Goal: Information Seeking & Learning: Learn about a topic

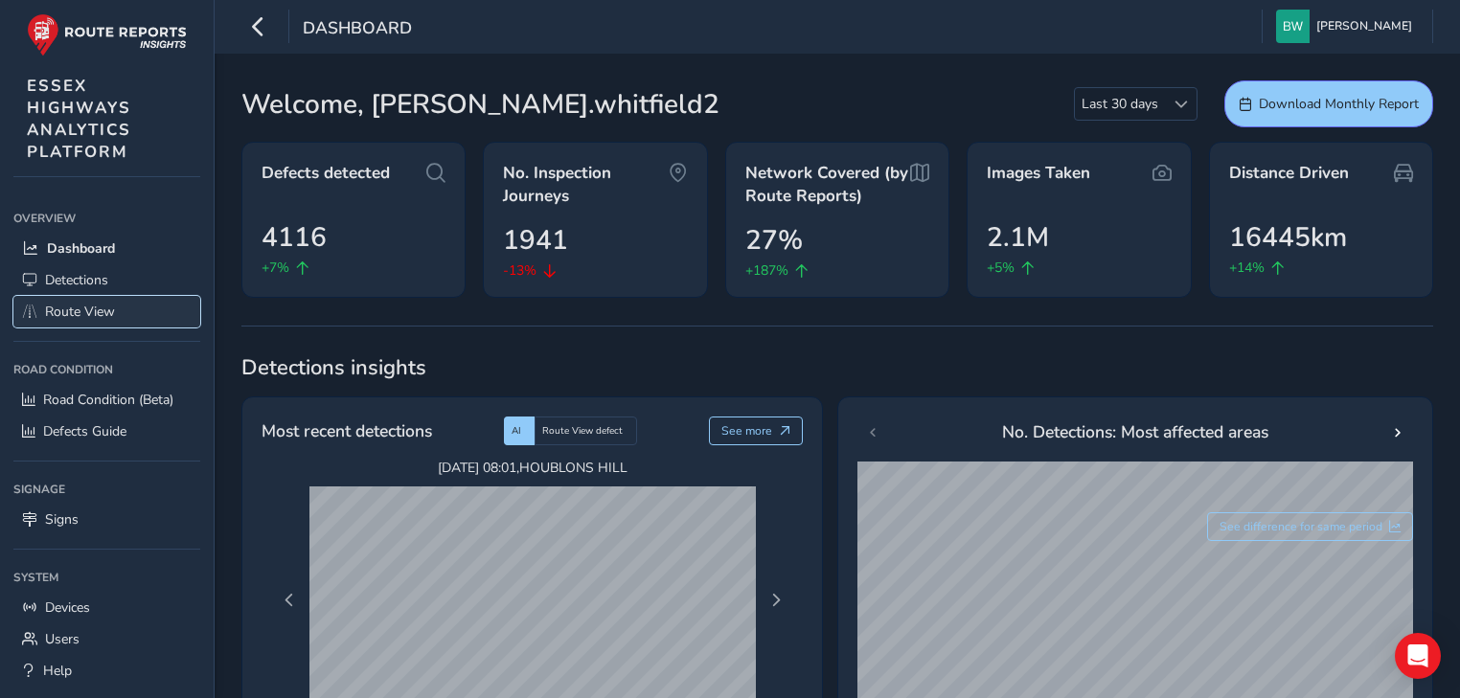
click at [107, 300] on link "Route View" at bounding box center [106, 312] width 187 height 32
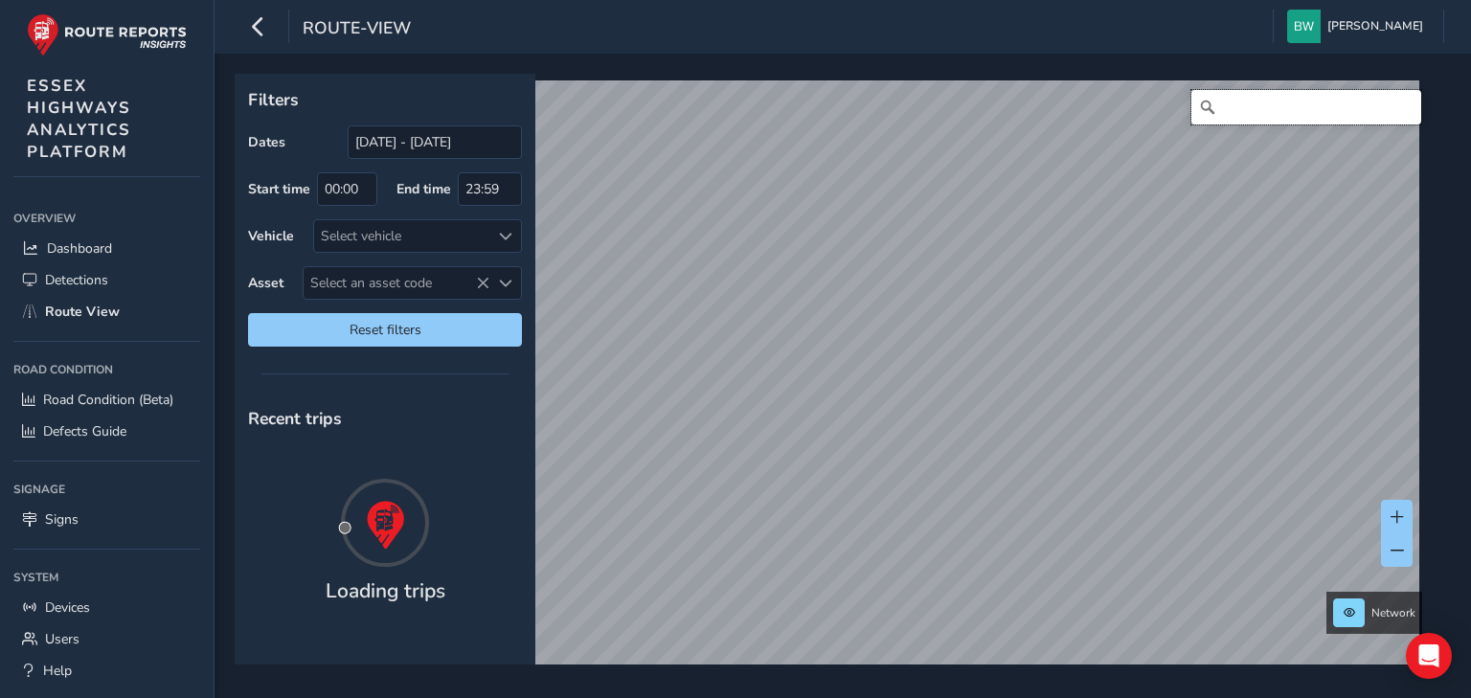
click at [1223, 113] on input "Search" at bounding box center [1307, 107] width 230 height 34
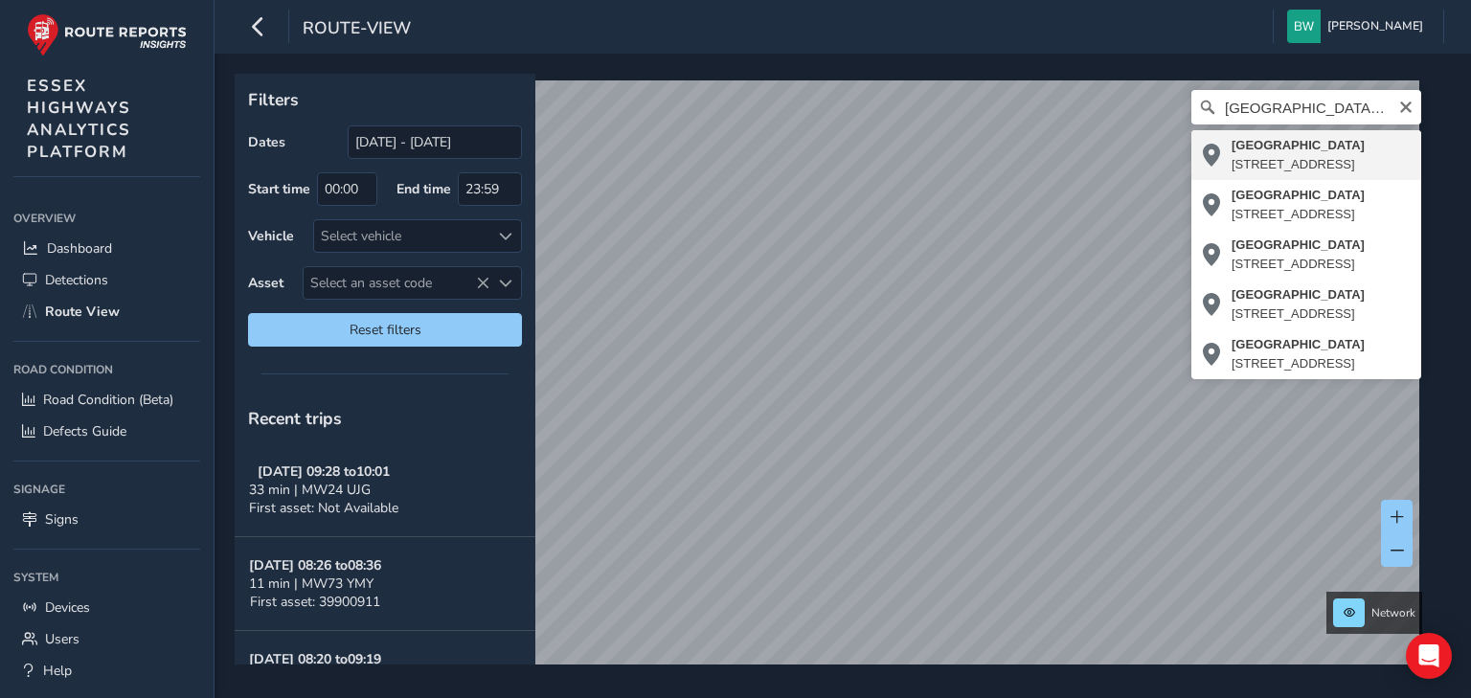
type input "[STREET_ADDRESS]"
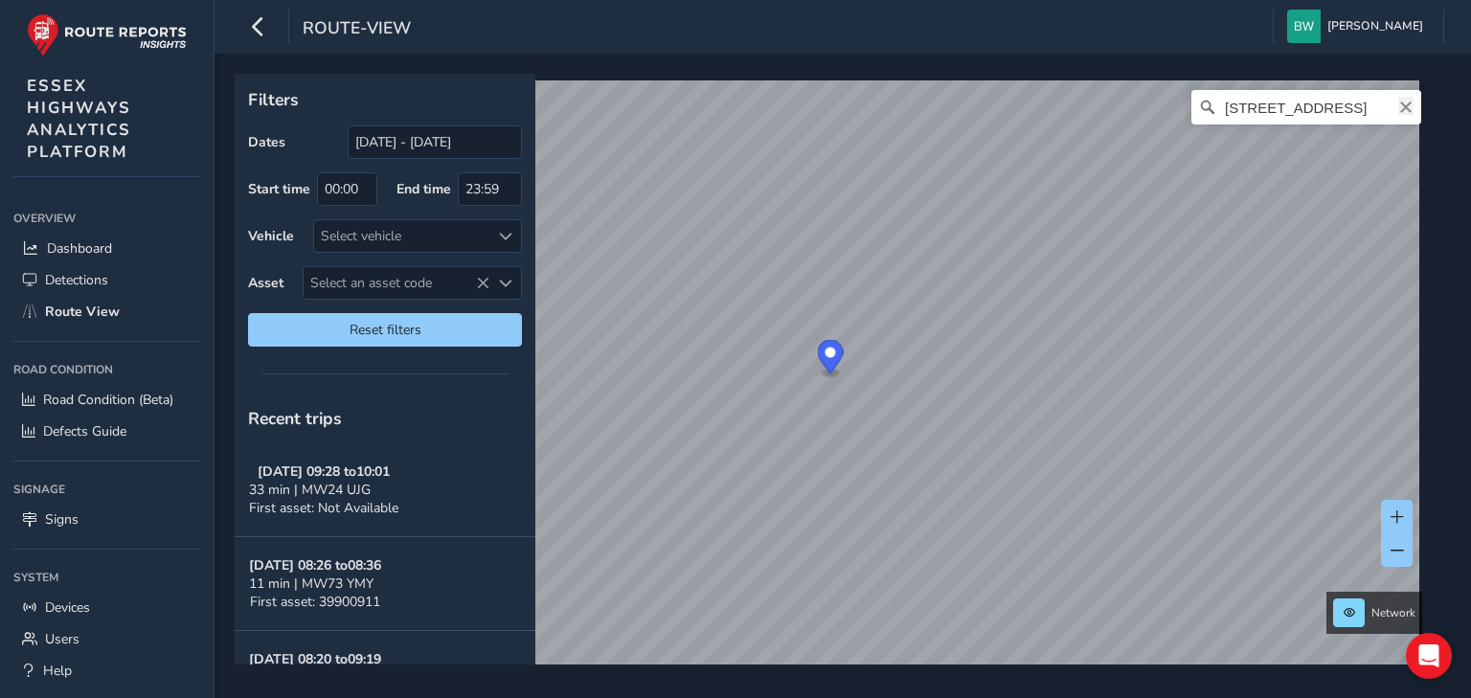
click at [1400, 109] on icon "Clear" at bounding box center [1406, 107] width 15 height 15
click at [1265, 112] on input "Search" at bounding box center [1307, 107] width 230 height 34
drag, startPoint x: 1339, startPoint y: 109, endPoint x: 1035, endPoint y: 70, distance: 307.1
click at [1035, 70] on div "Filters Dates [DATE] - [DATE] Start time 00:00 End time 23:59 Vehicle Select ve…" at bounding box center [843, 376] width 1257 height 645
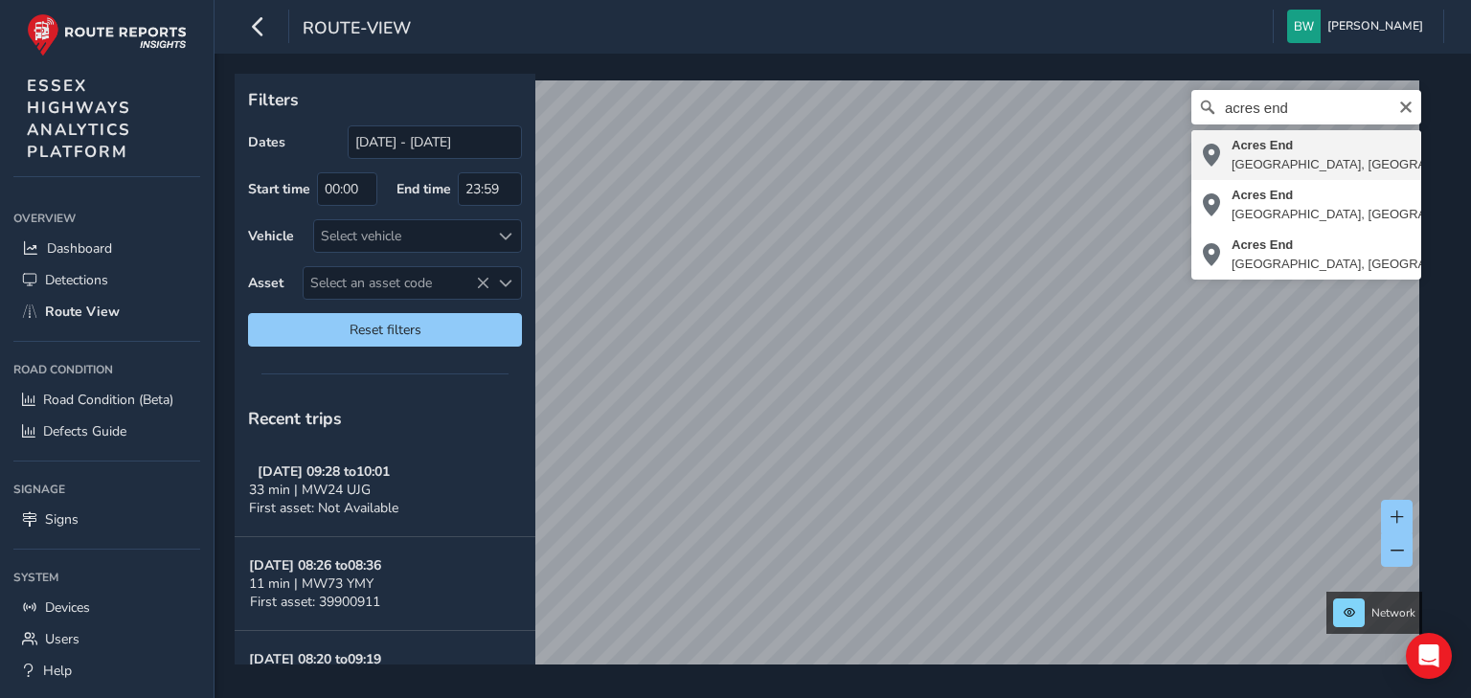
type input "[GEOGRAPHIC_DATA], [GEOGRAPHIC_DATA], [GEOGRAPHIC_DATA], [GEOGRAPHIC_DATA], [GE…"
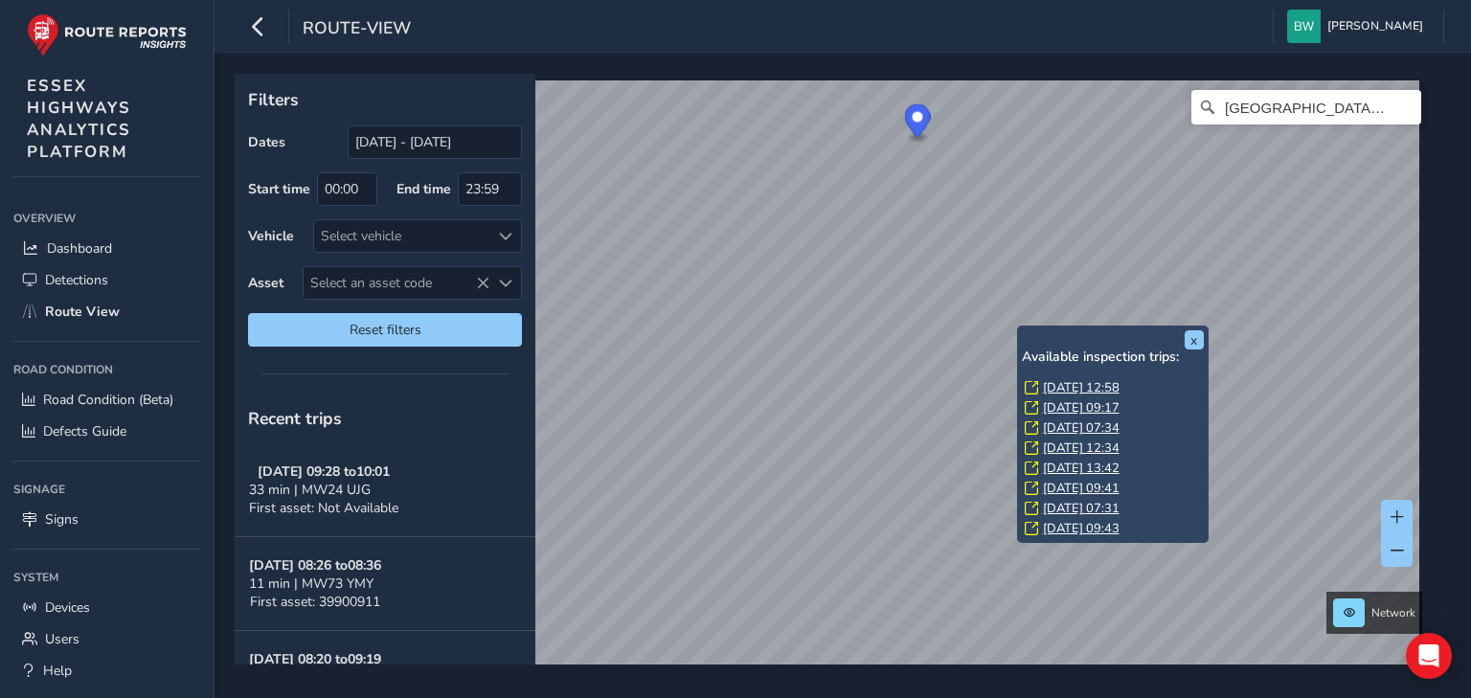
click at [1096, 386] on link "[DATE] 12:58" at bounding box center [1081, 387] width 77 height 17
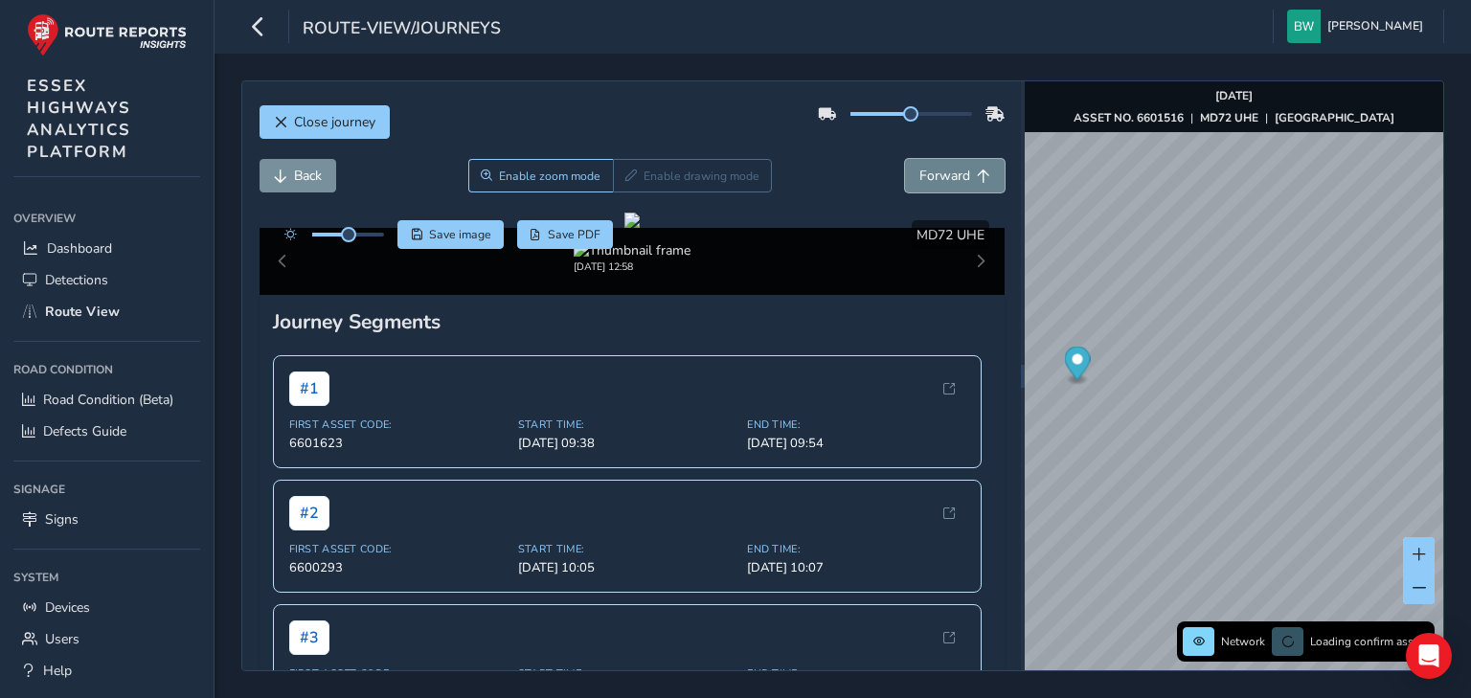
click at [943, 181] on span "Forward" at bounding box center [945, 176] width 51 height 18
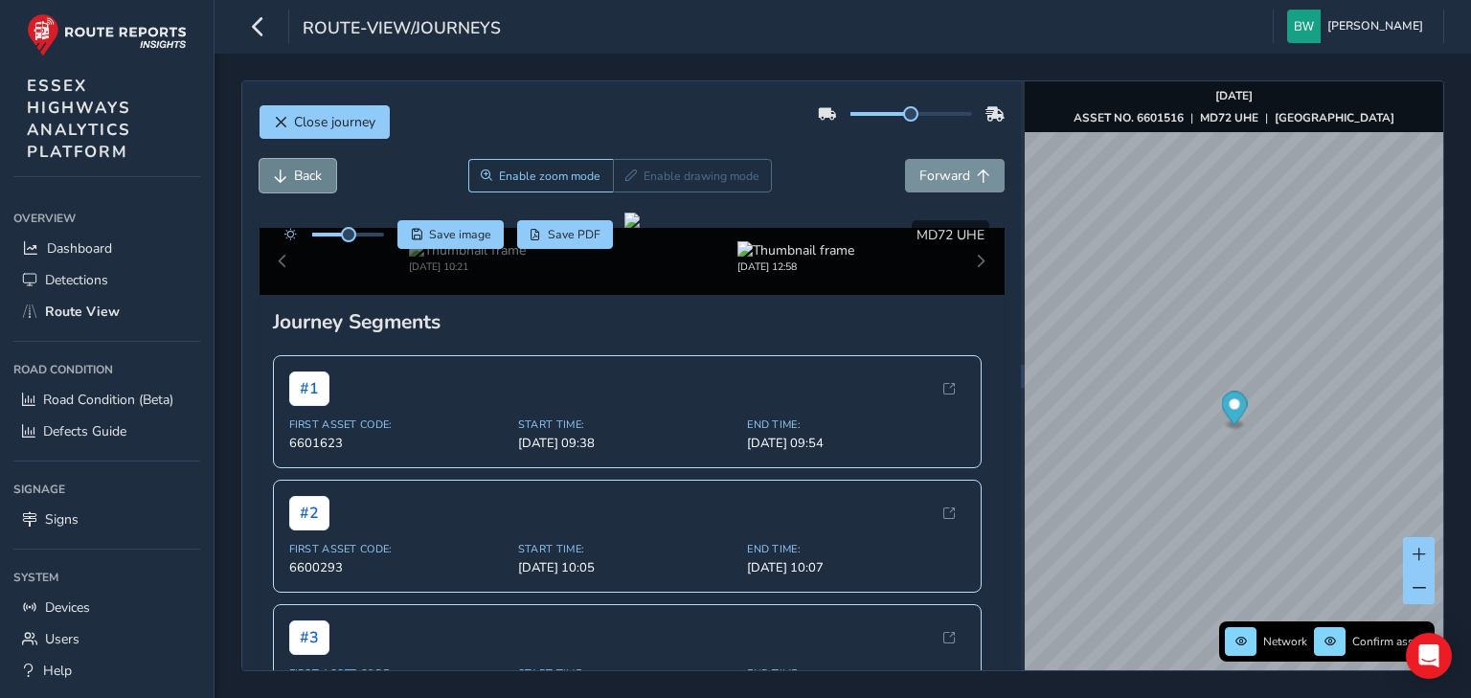
click at [299, 179] on span "Back" at bounding box center [308, 176] width 28 height 18
click at [299, 180] on span "Back" at bounding box center [308, 176] width 28 height 18
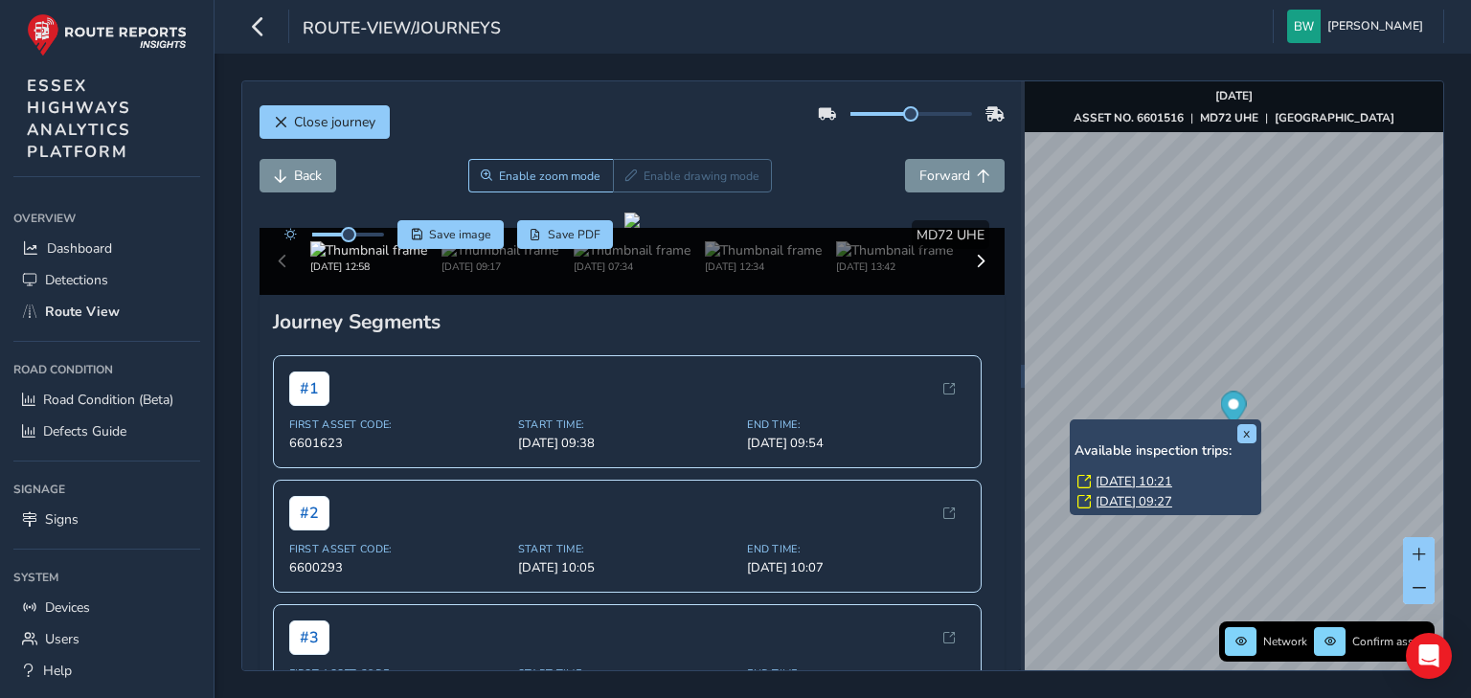
click at [1111, 477] on link "[DATE] 10:21" at bounding box center [1134, 481] width 77 height 17
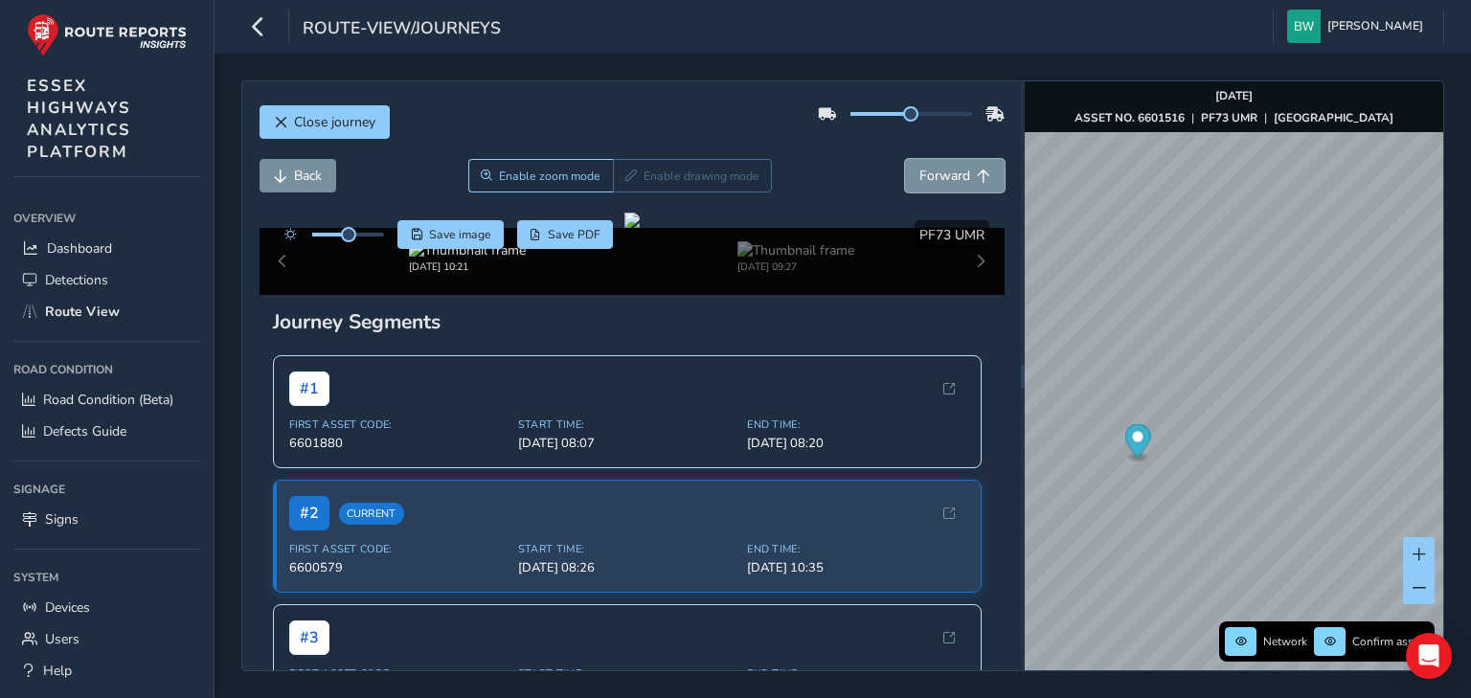
click at [934, 174] on span "Forward" at bounding box center [945, 176] width 51 height 18
click at [310, 172] on span "Back" at bounding box center [308, 176] width 28 height 18
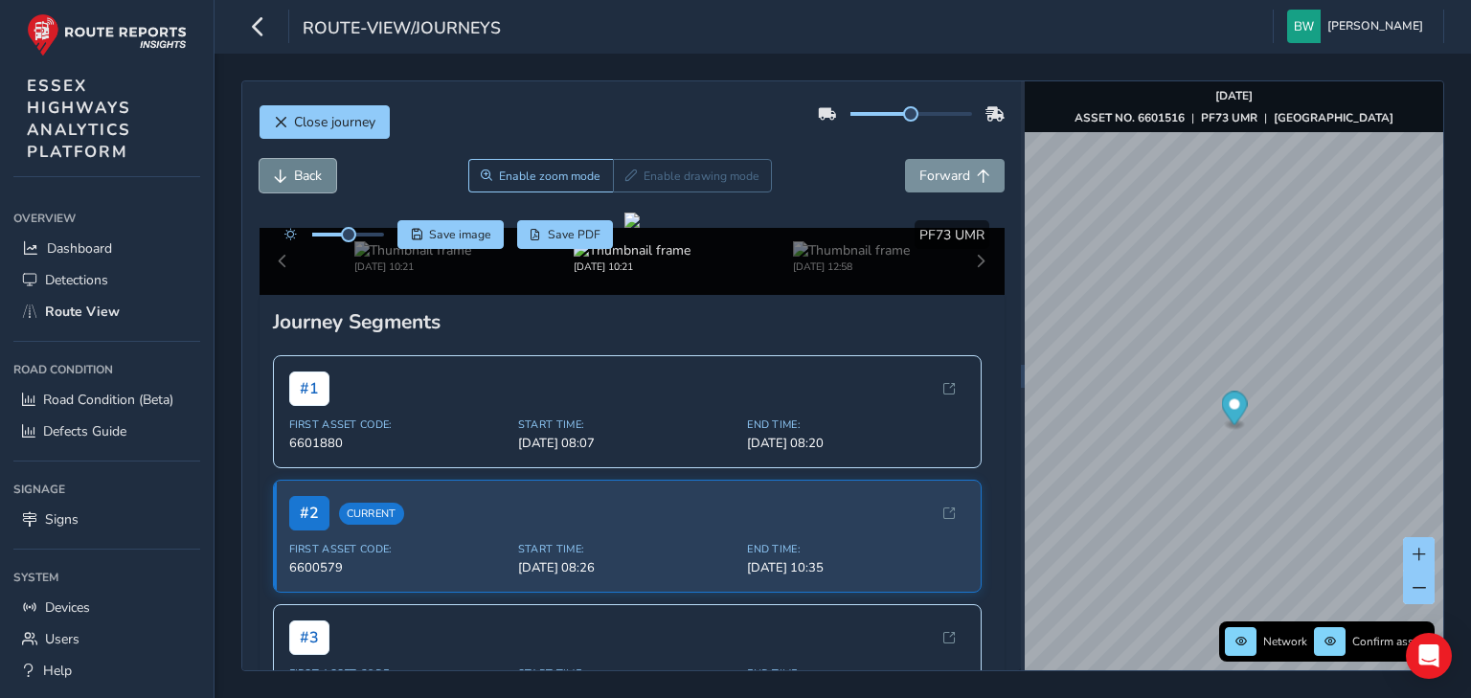
click at [310, 172] on span "Back" at bounding box center [308, 176] width 28 height 18
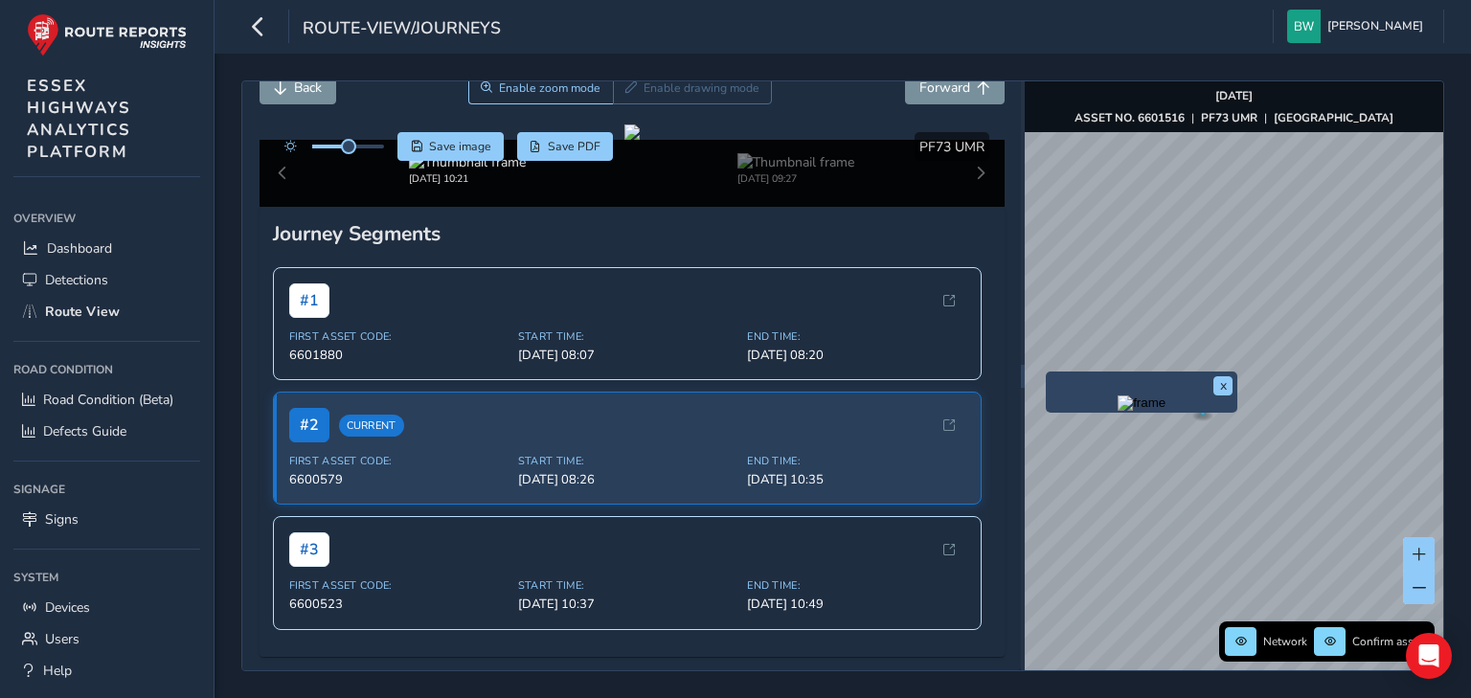
scroll to position [152, 0]
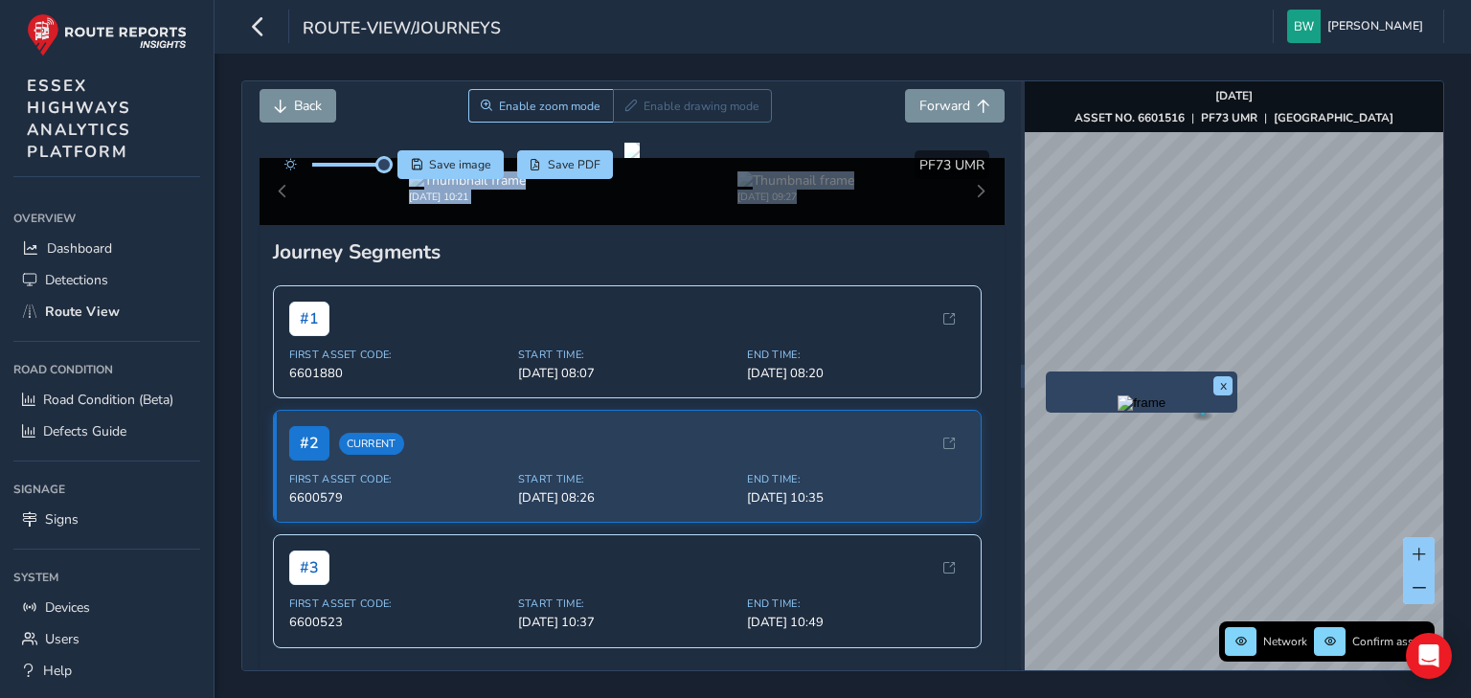
drag, startPoint x: 347, startPoint y: 86, endPoint x: 397, endPoint y: 86, distance: 49.8
click at [397, 86] on div "Close journey Back Enable zoom mode Enable drawing mode Forward Click and Drag …" at bounding box center [631, 375] width 779 height 589
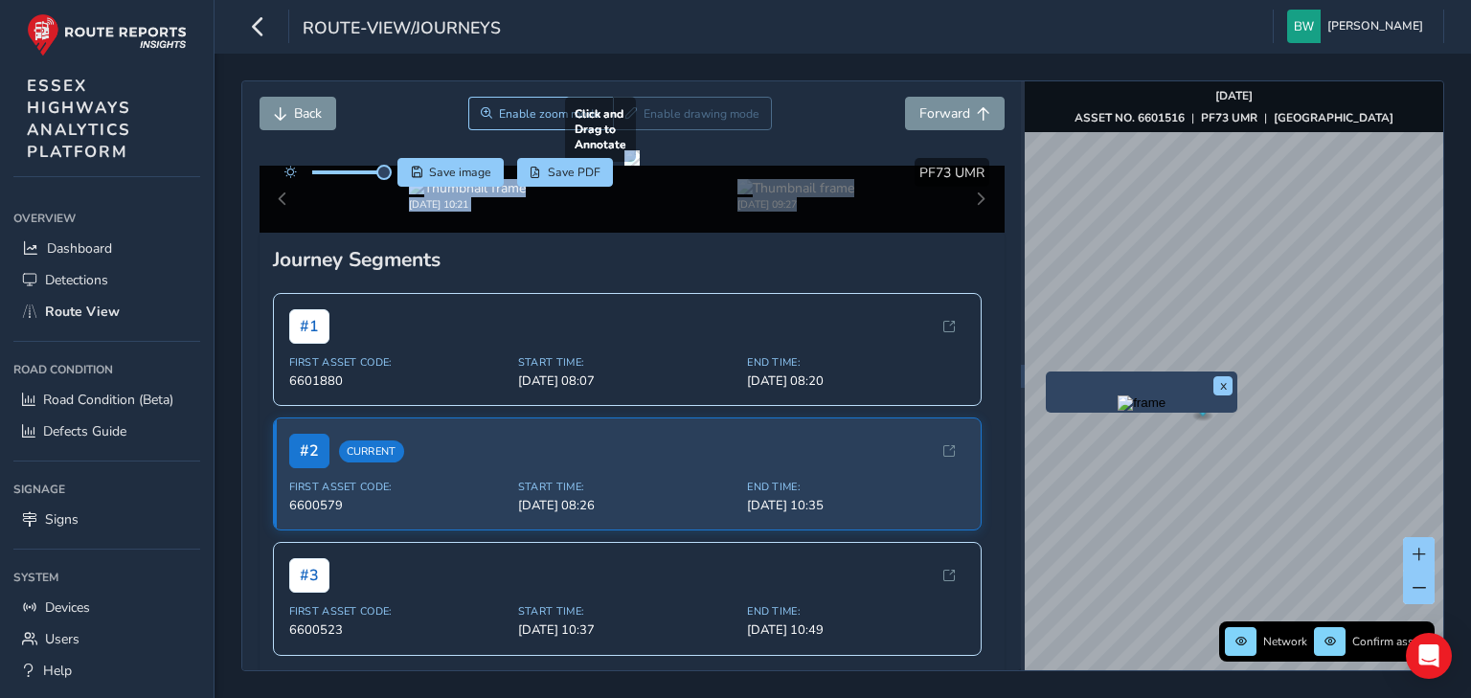
click at [625, 166] on div at bounding box center [632, 157] width 15 height 15
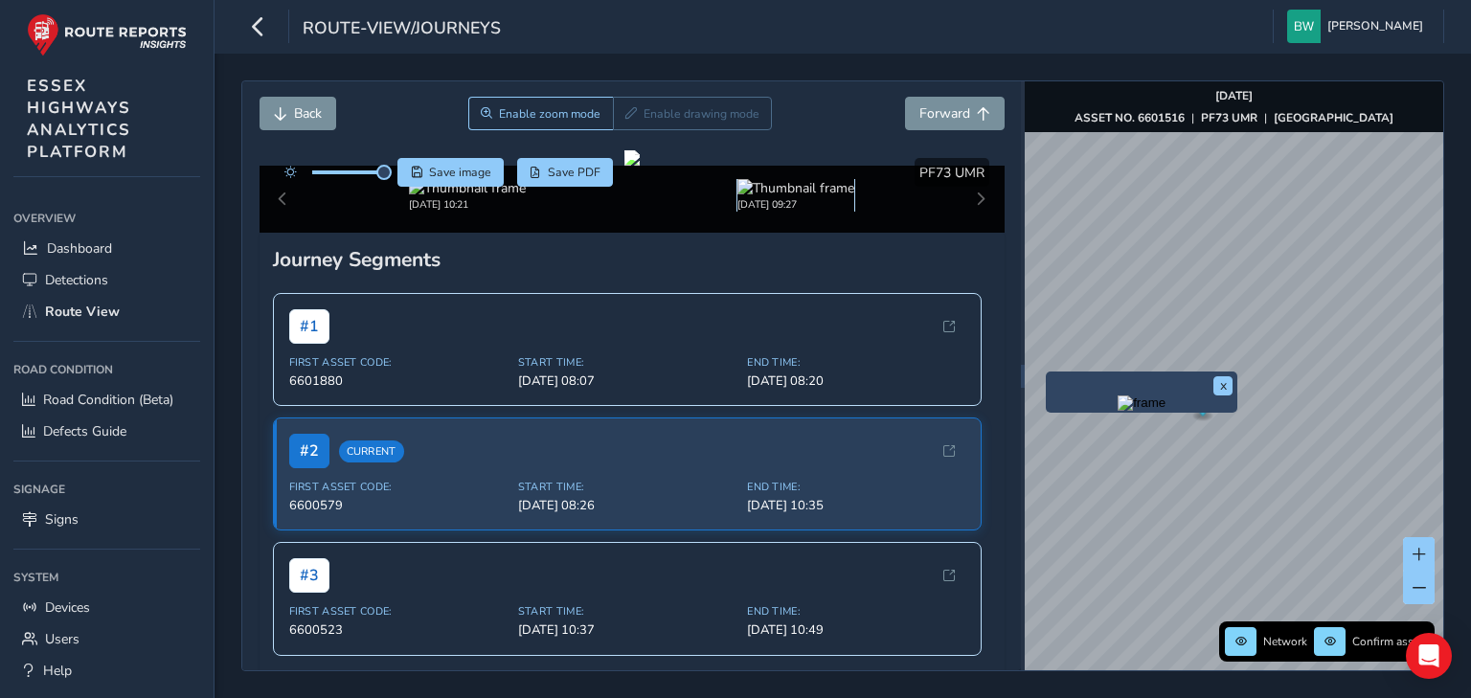
click at [789, 197] on img at bounding box center [796, 188] width 117 height 18
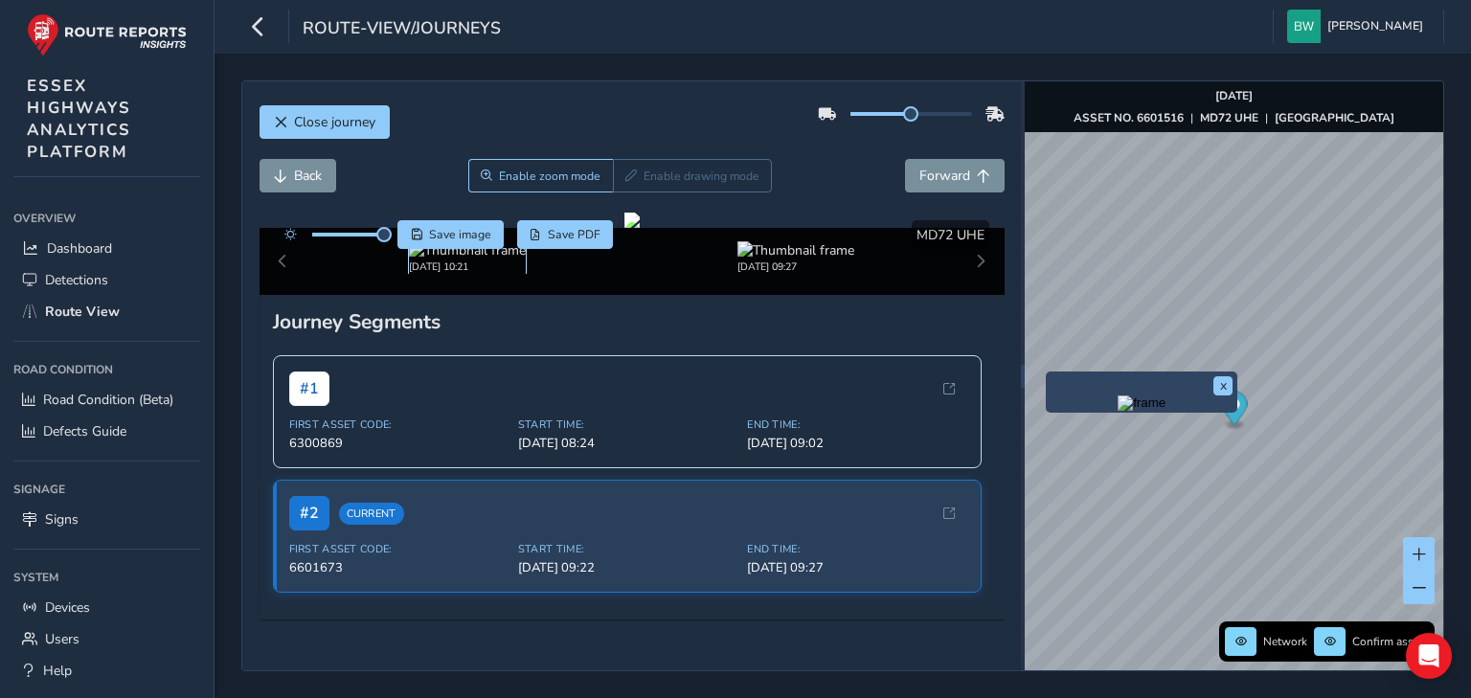
click at [444, 260] on img at bounding box center [467, 250] width 117 height 18
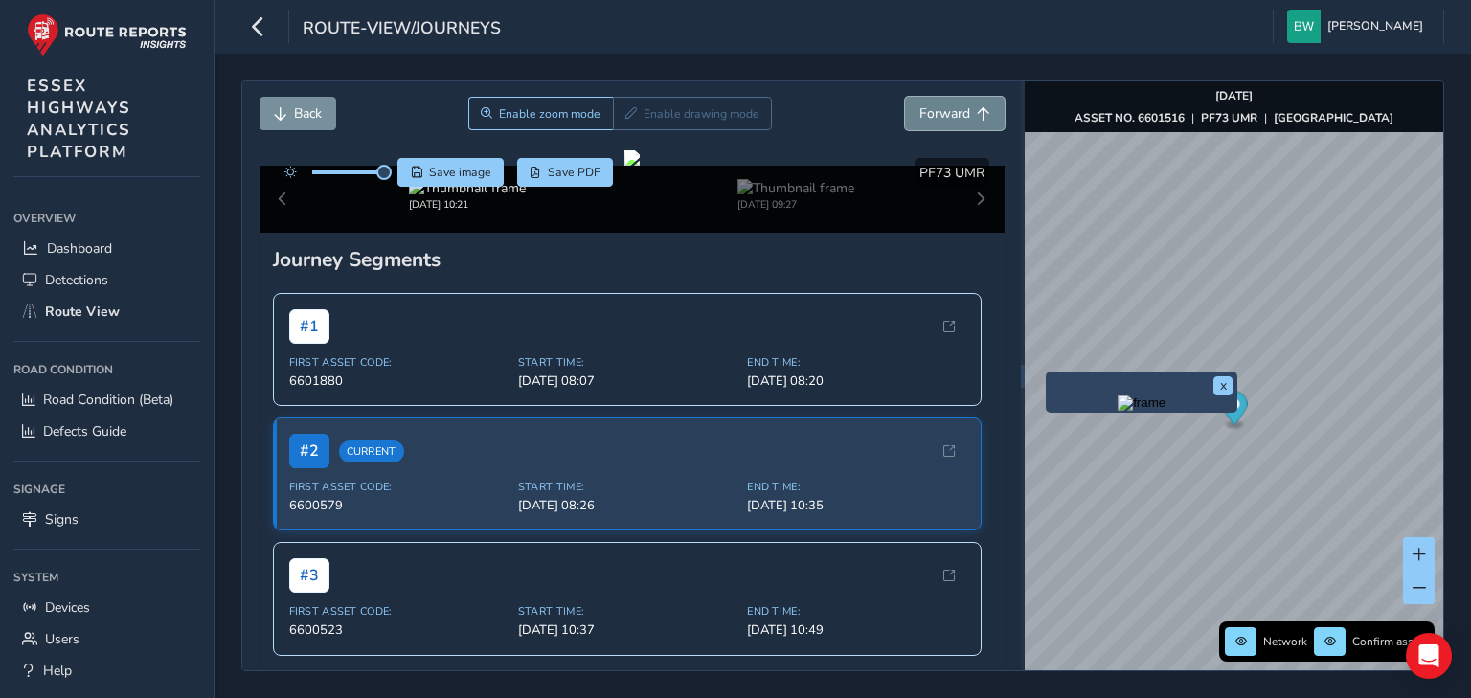
click at [943, 114] on span "Forward" at bounding box center [945, 113] width 51 height 18
click at [783, 197] on img at bounding box center [796, 188] width 117 height 18
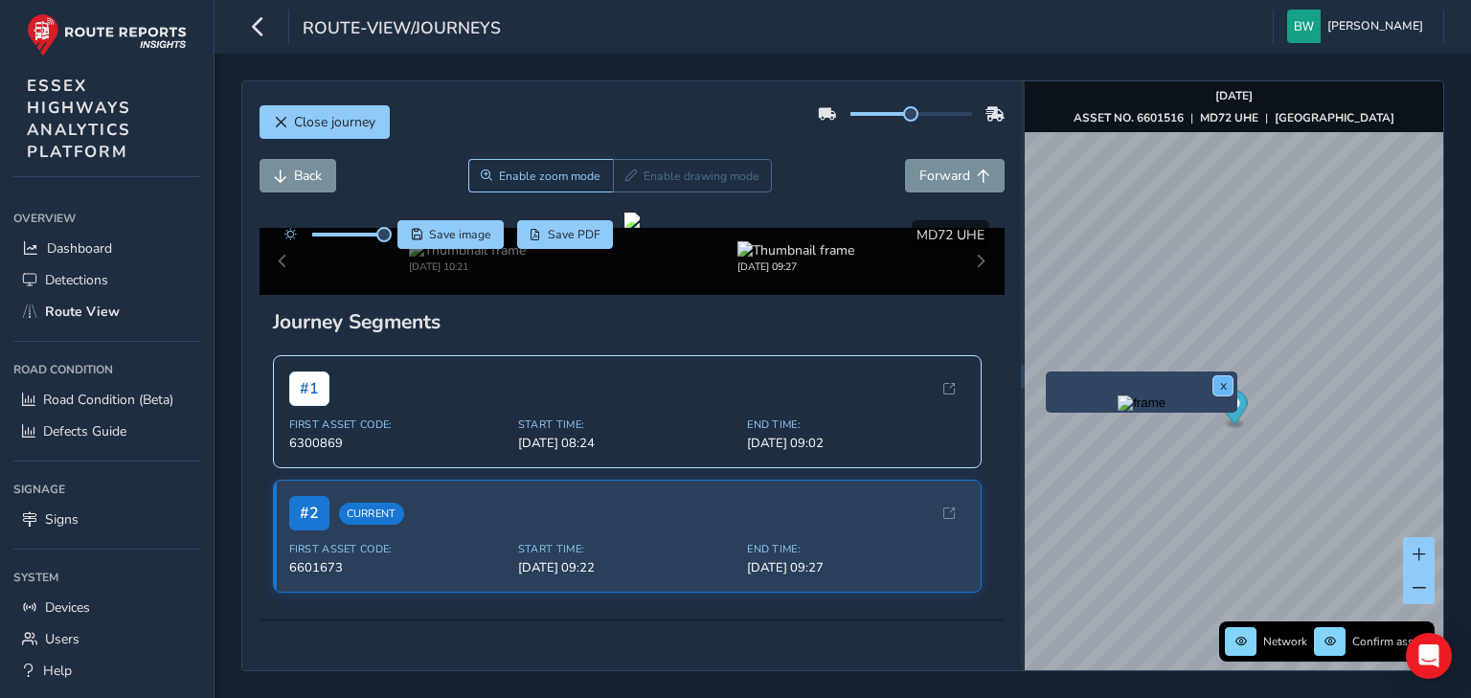
click at [1226, 385] on button "x" at bounding box center [1223, 385] width 19 height 19
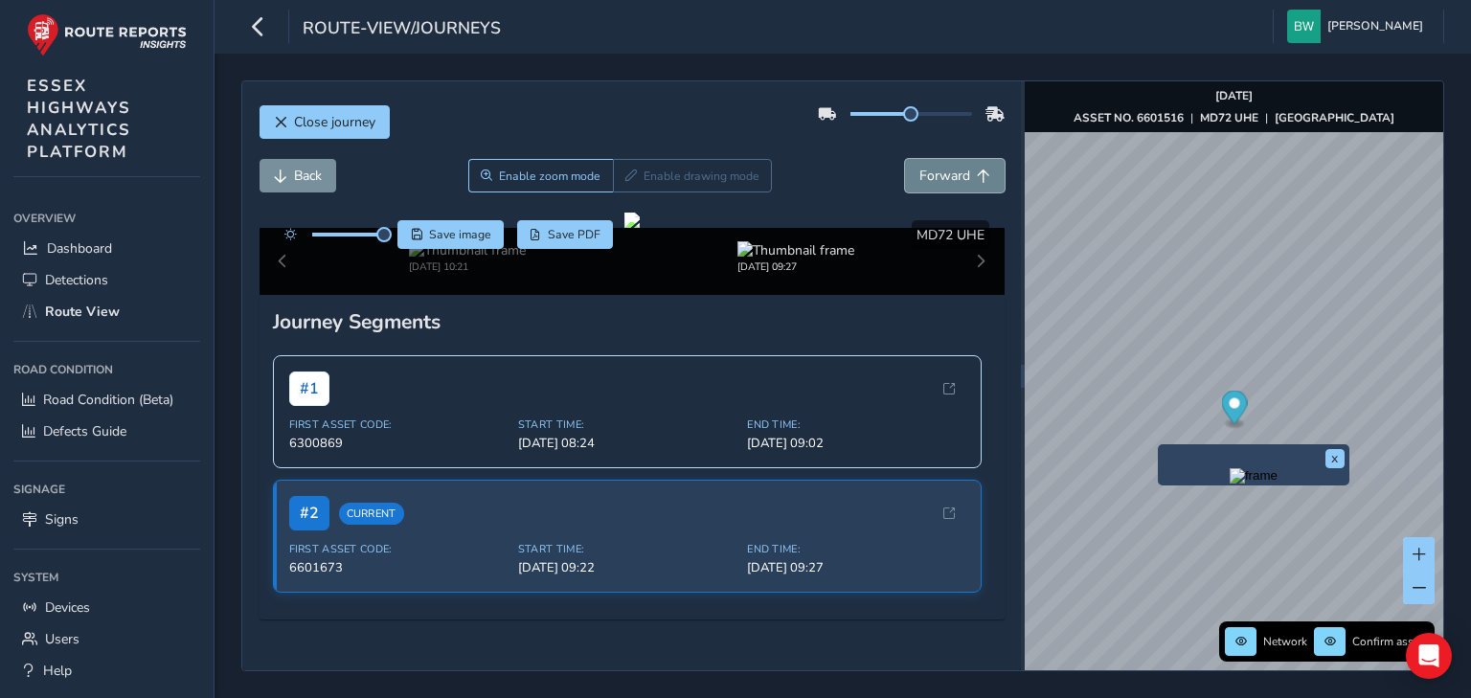
click at [933, 167] on span "Forward" at bounding box center [945, 176] width 51 height 18
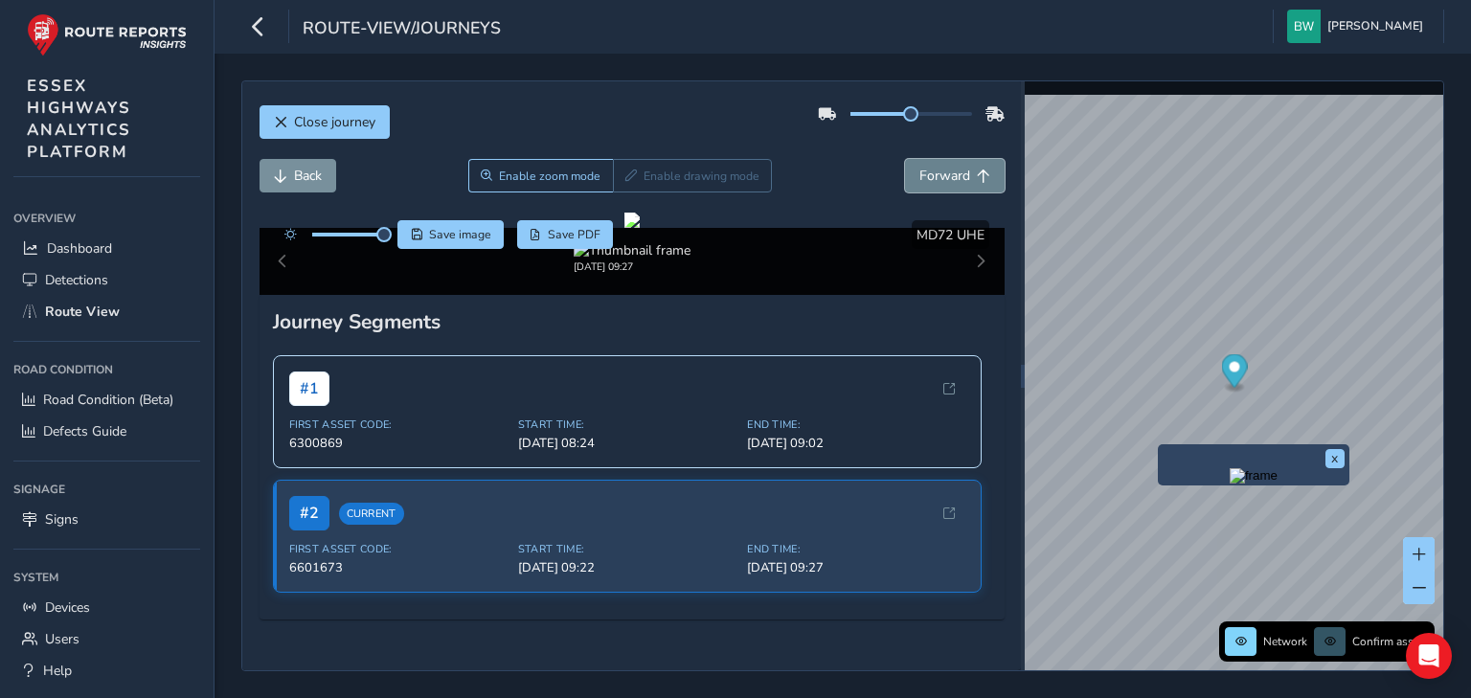
click at [933, 167] on span "Forward" at bounding box center [945, 176] width 51 height 18
click at [297, 167] on span "Back" at bounding box center [308, 176] width 28 height 18
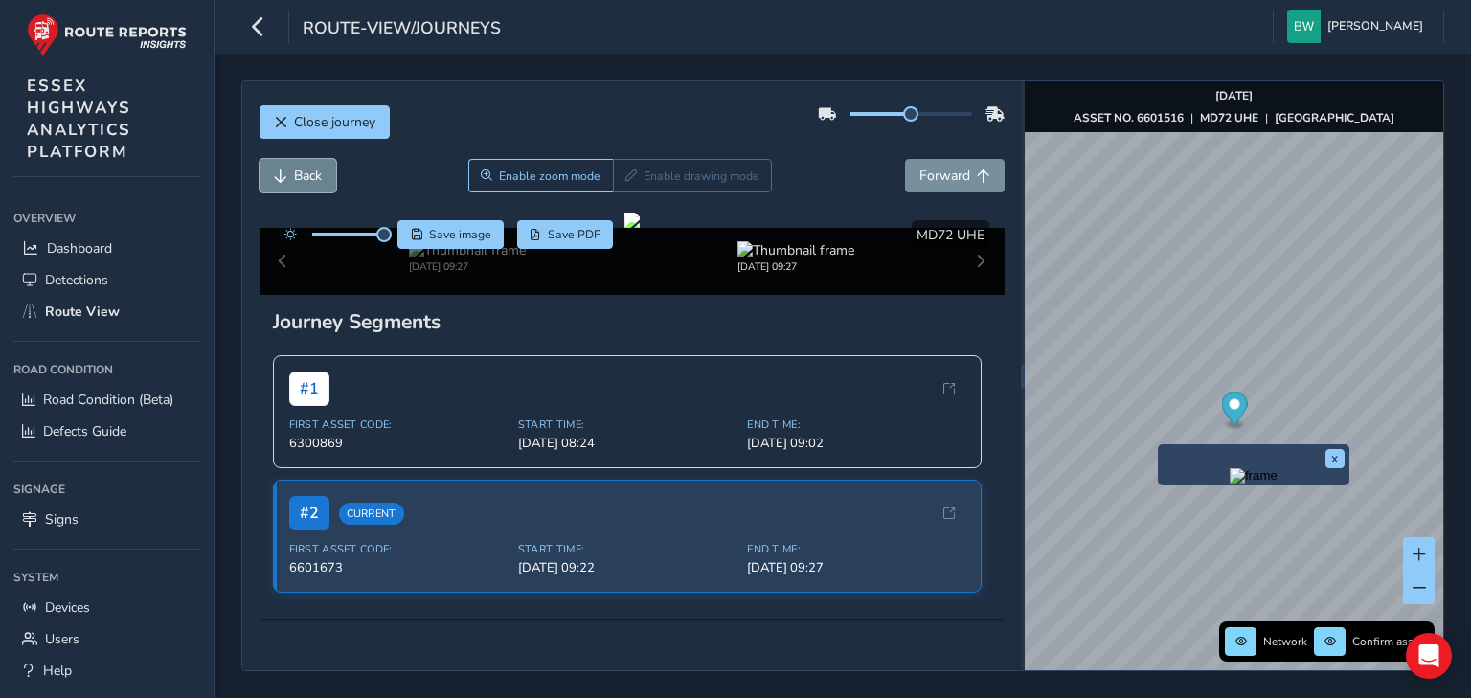
click at [297, 167] on span "Back" at bounding box center [308, 176] width 28 height 18
click at [939, 167] on span "Forward" at bounding box center [945, 176] width 51 height 18
click at [454, 260] on img at bounding box center [467, 250] width 117 height 18
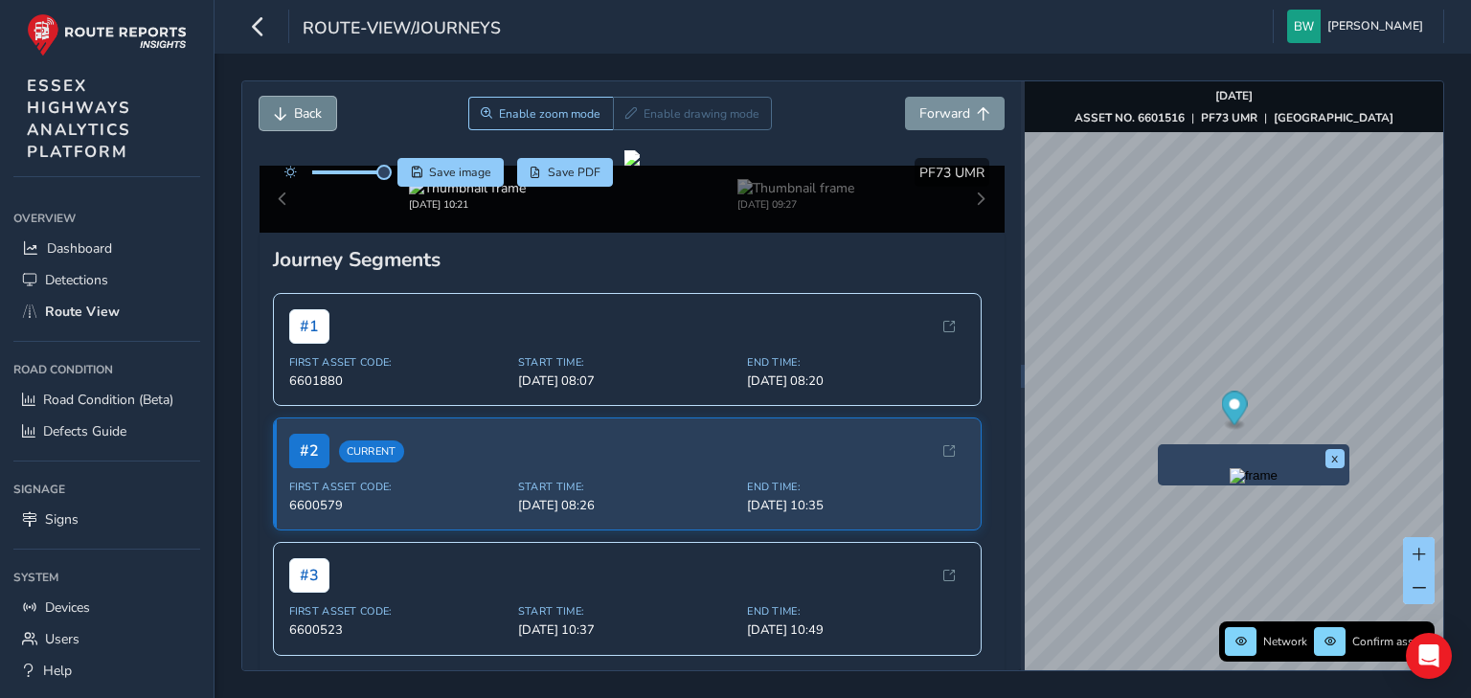
click at [269, 114] on button "Back" at bounding box center [298, 114] width 77 height 34
click at [767, 197] on img at bounding box center [796, 188] width 117 height 18
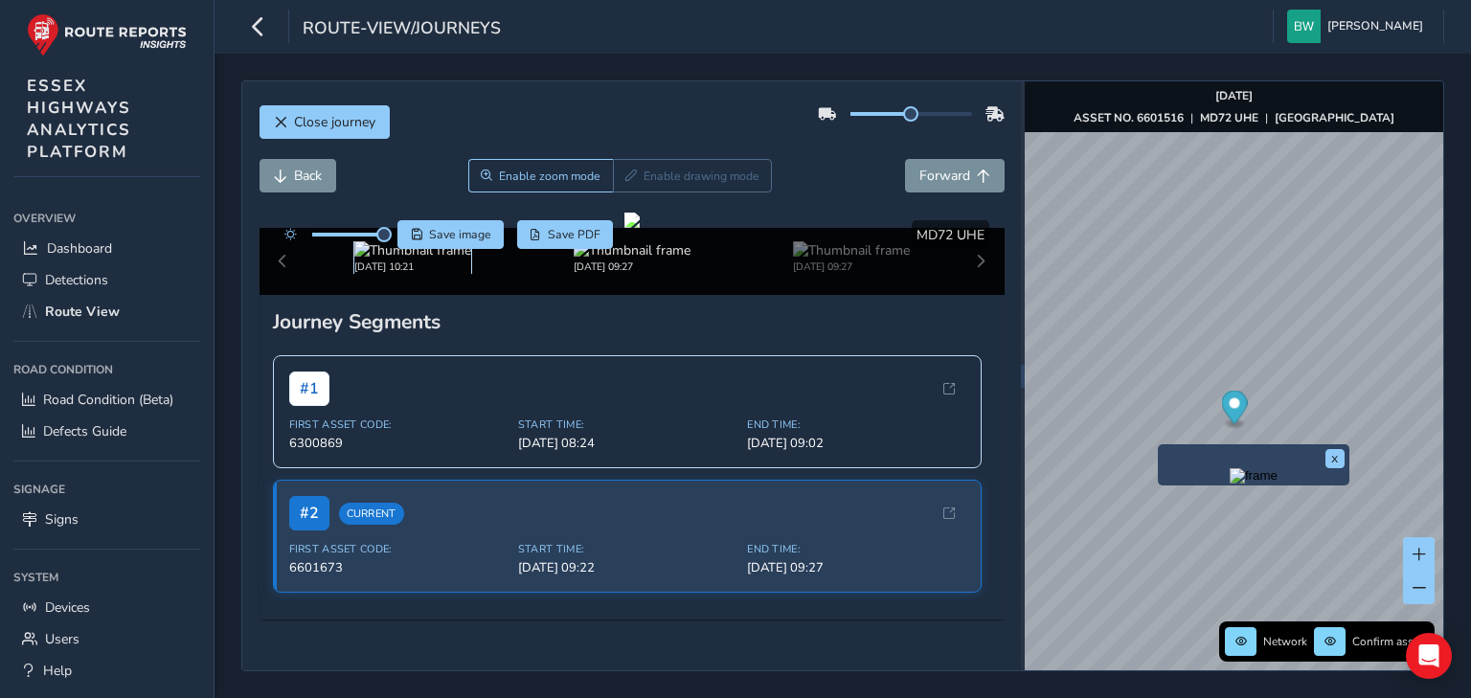
click at [381, 260] on img at bounding box center [412, 250] width 117 height 18
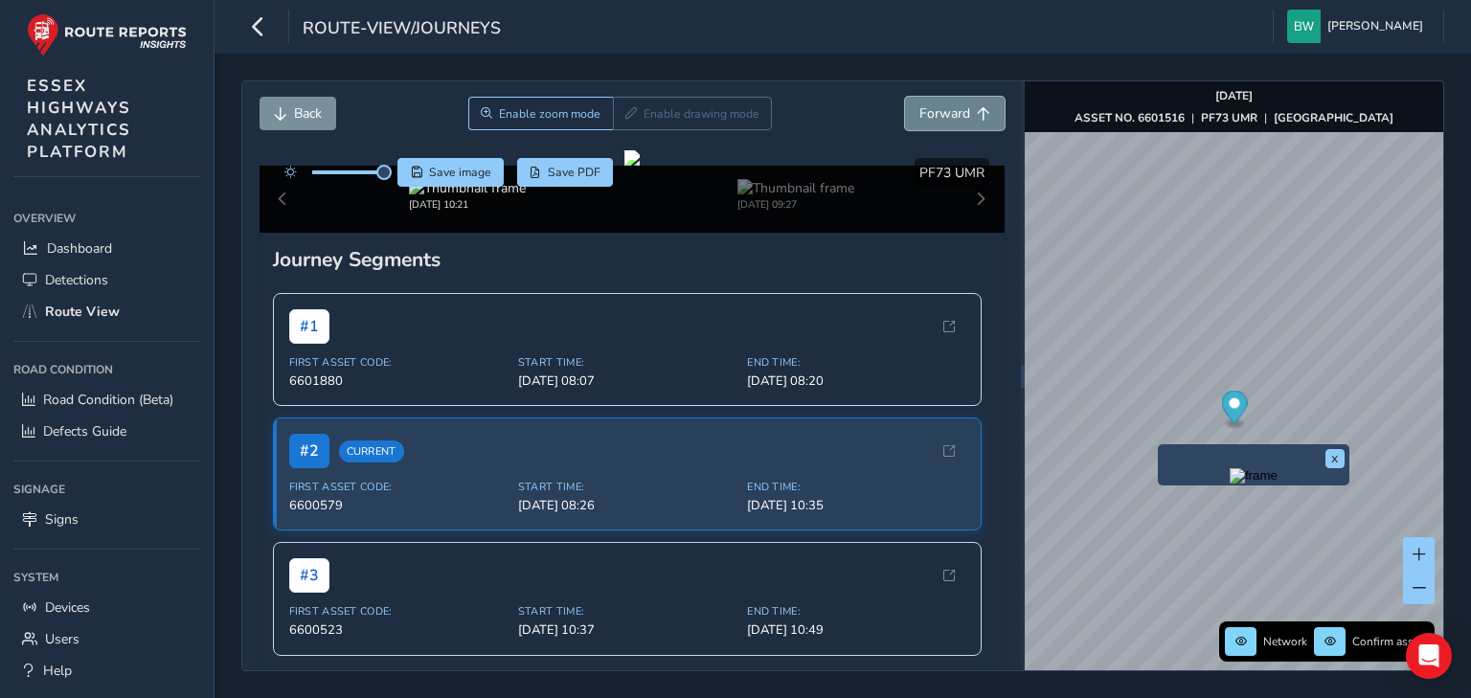
click at [949, 100] on button "Forward" at bounding box center [955, 114] width 100 height 34
click at [926, 107] on span "Forward" at bounding box center [945, 113] width 51 height 18
click at [285, 110] on span "Back" at bounding box center [280, 113] width 13 height 13
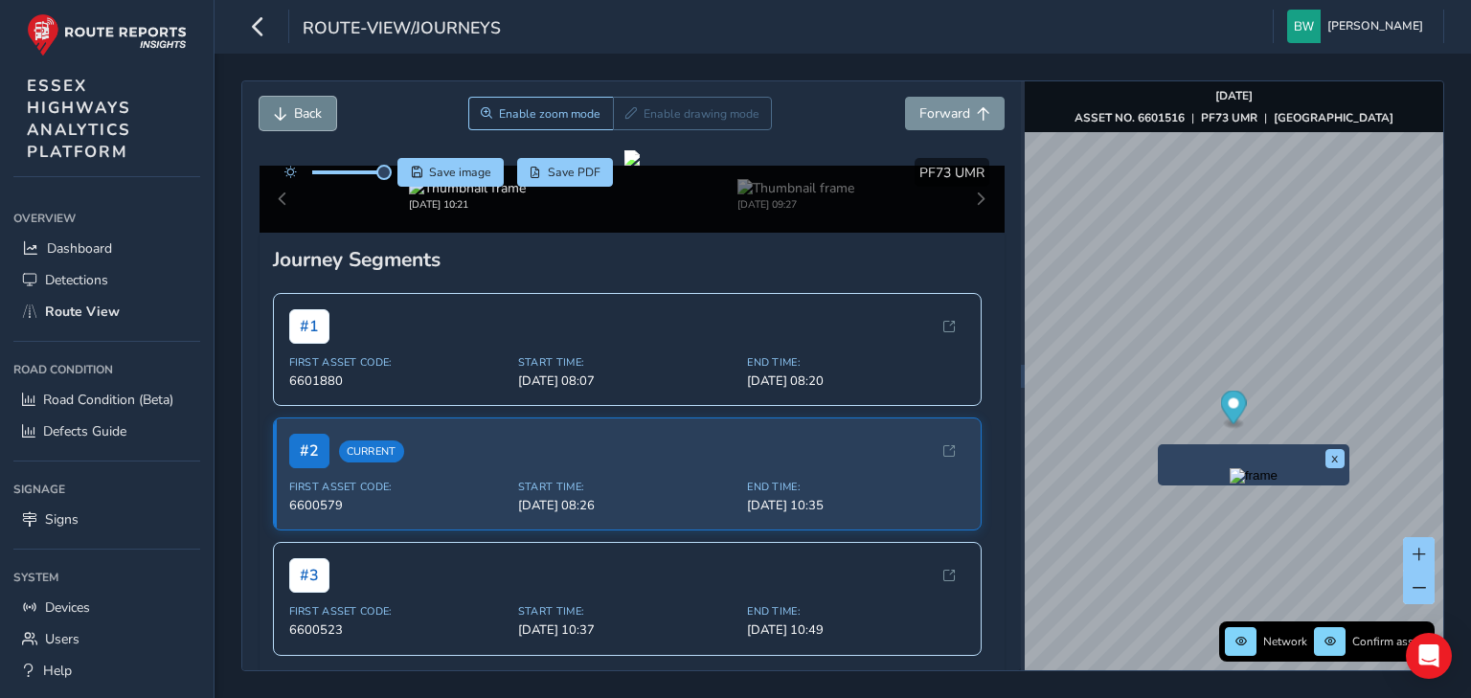
click at [285, 110] on span "Back" at bounding box center [280, 113] width 13 height 13
click at [775, 197] on img at bounding box center [796, 188] width 117 height 18
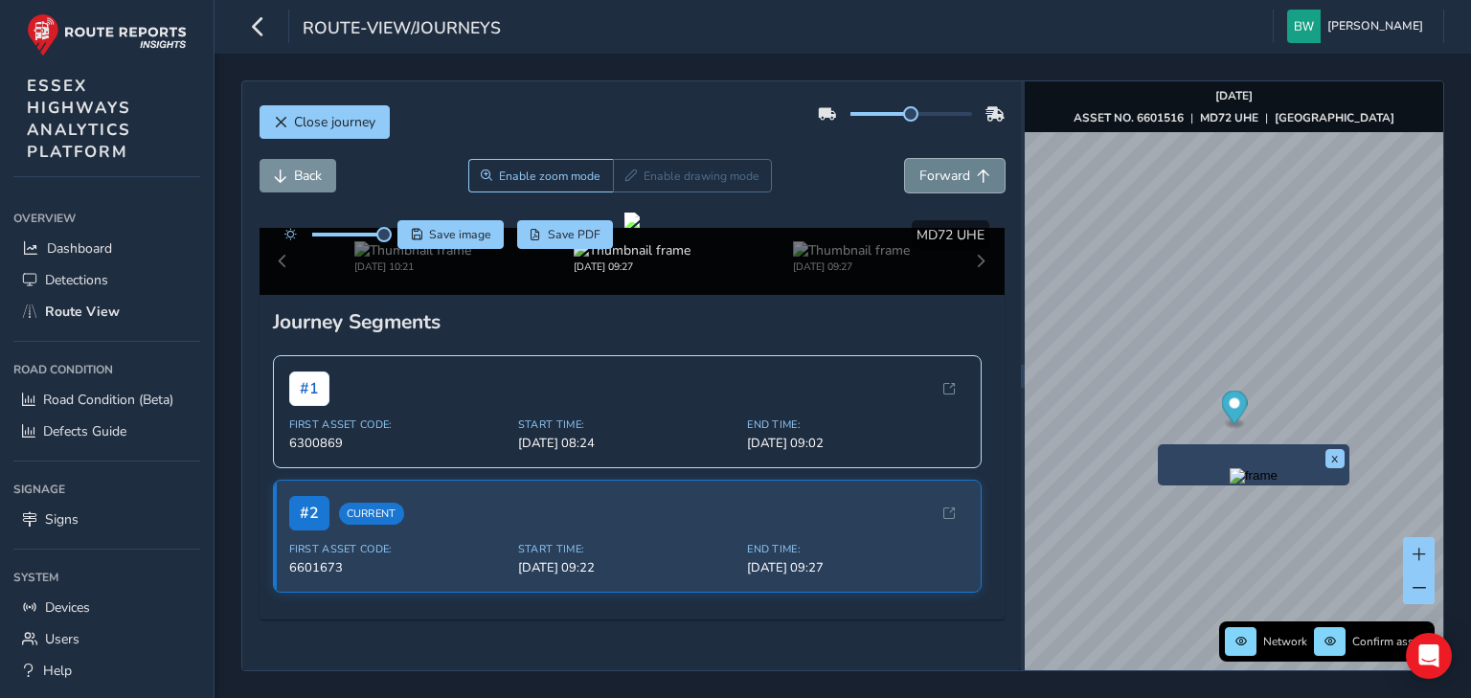
click at [960, 159] on button "Forward" at bounding box center [955, 176] width 100 height 34
click at [958, 159] on button "Forward" at bounding box center [955, 176] width 100 height 34
click at [301, 167] on span "Back" at bounding box center [308, 176] width 28 height 18
click at [457, 260] on img at bounding box center [467, 250] width 117 height 18
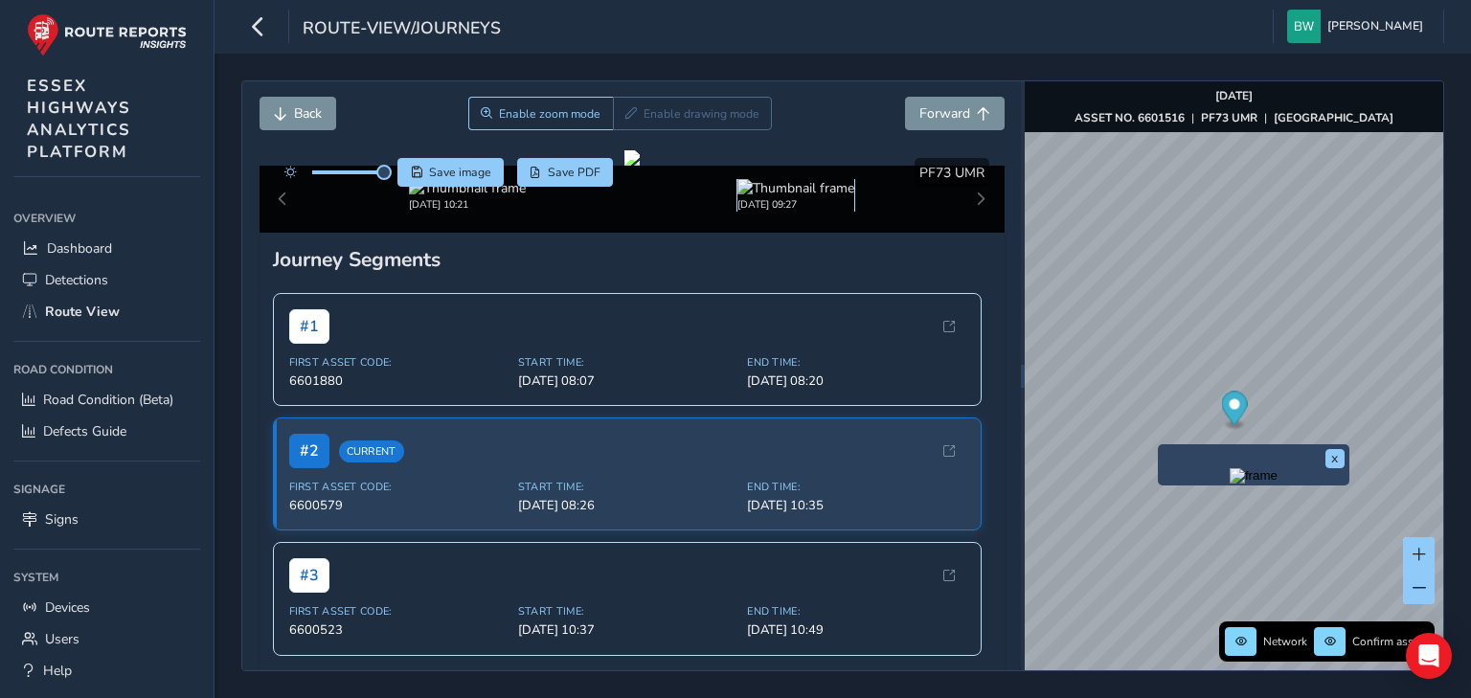
click at [768, 197] on img at bounding box center [796, 188] width 117 height 18
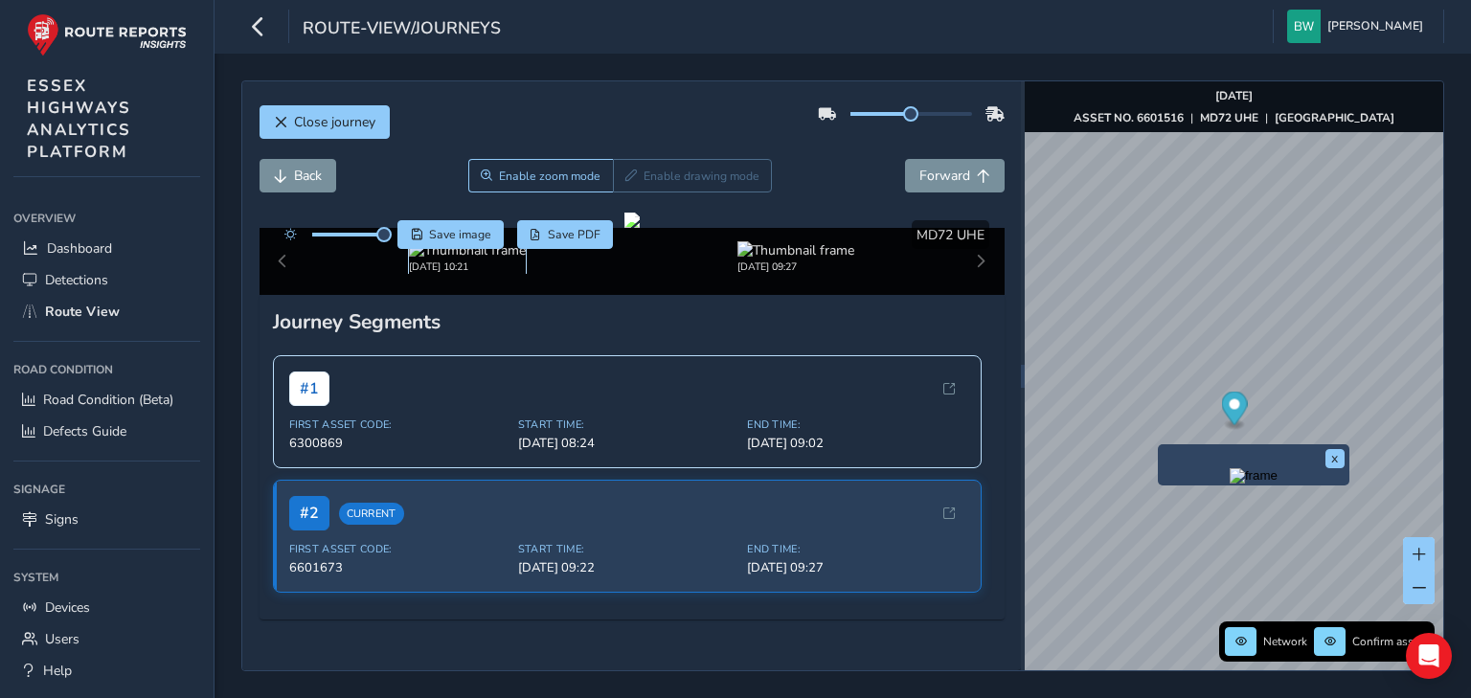
click at [455, 260] on img at bounding box center [467, 250] width 117 height 18
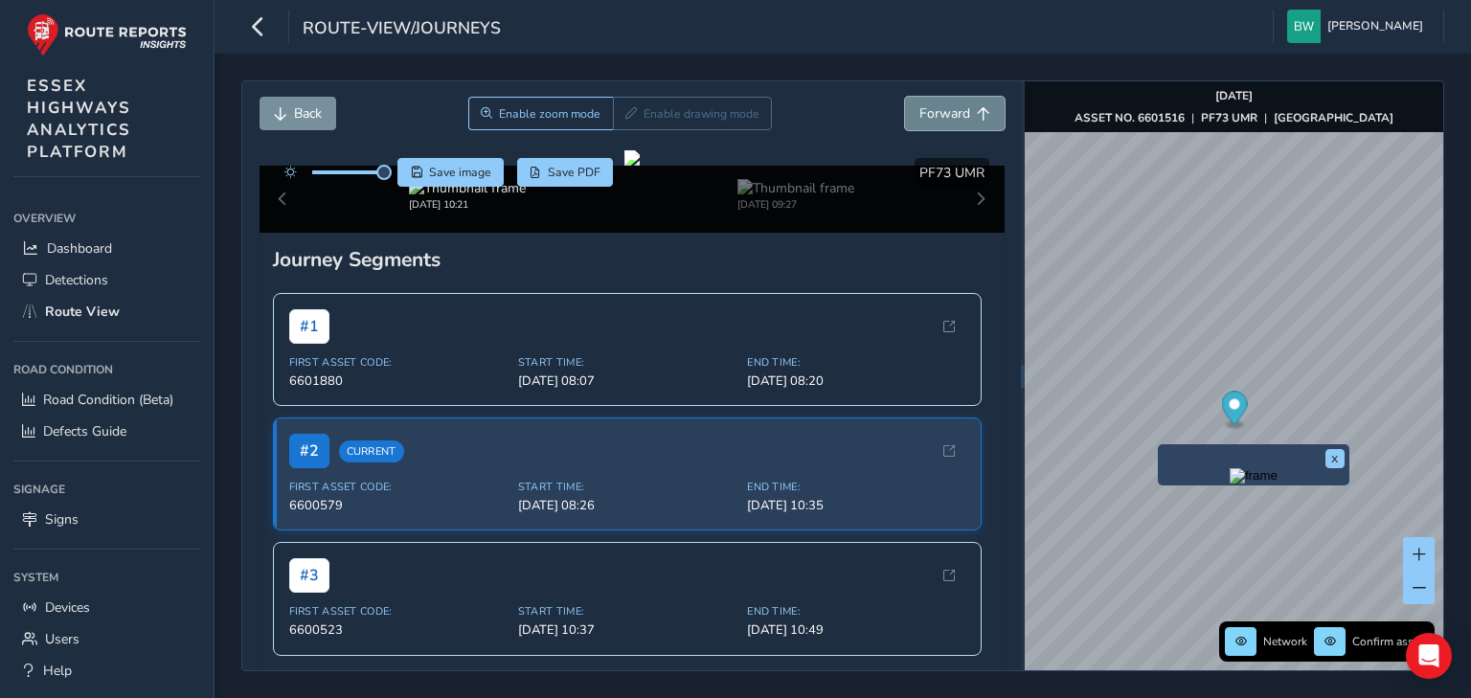
click at [946, 108] on span "Forward" at bounding box center [945, 113] width 51 height 18
click at [780, 197] on img at bounding box center [796, 188] width 117 height 18
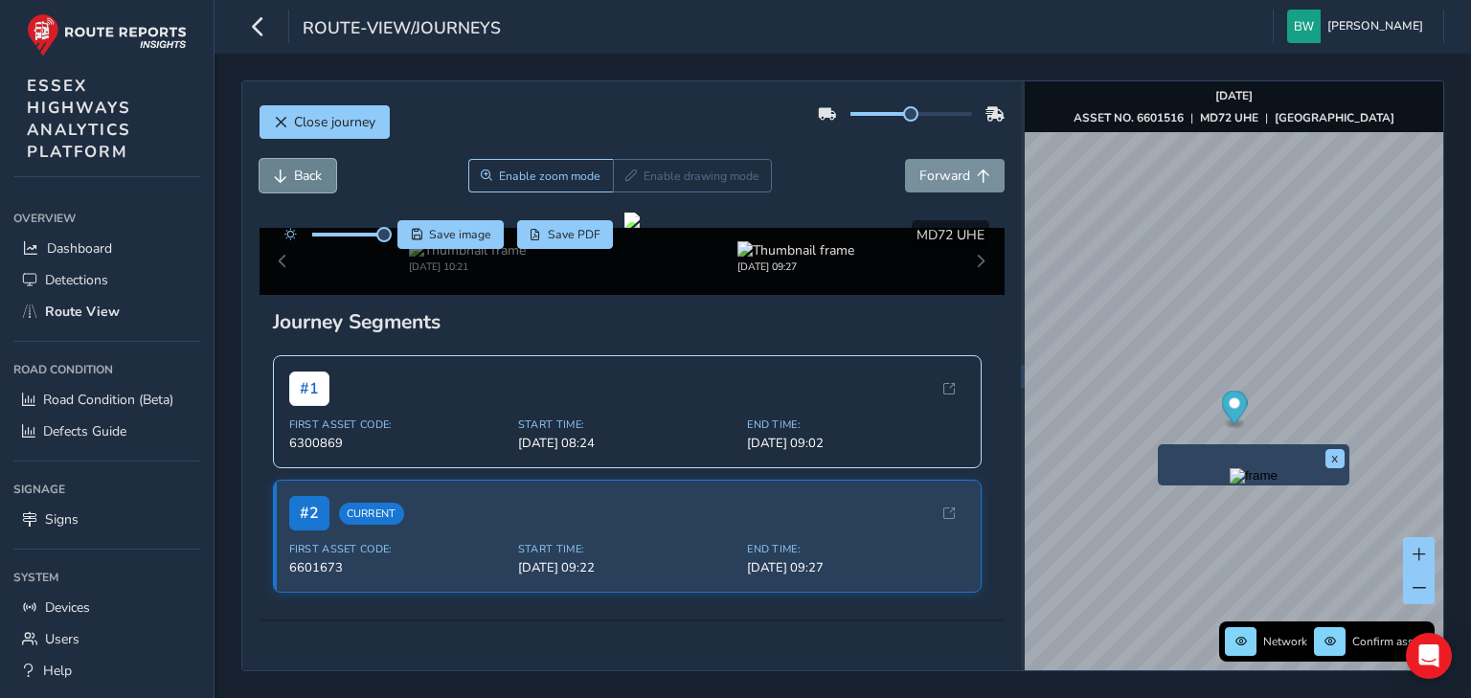
click at [284, 170] on span "Back" at bounding box center [280, 176] width 13 height 13
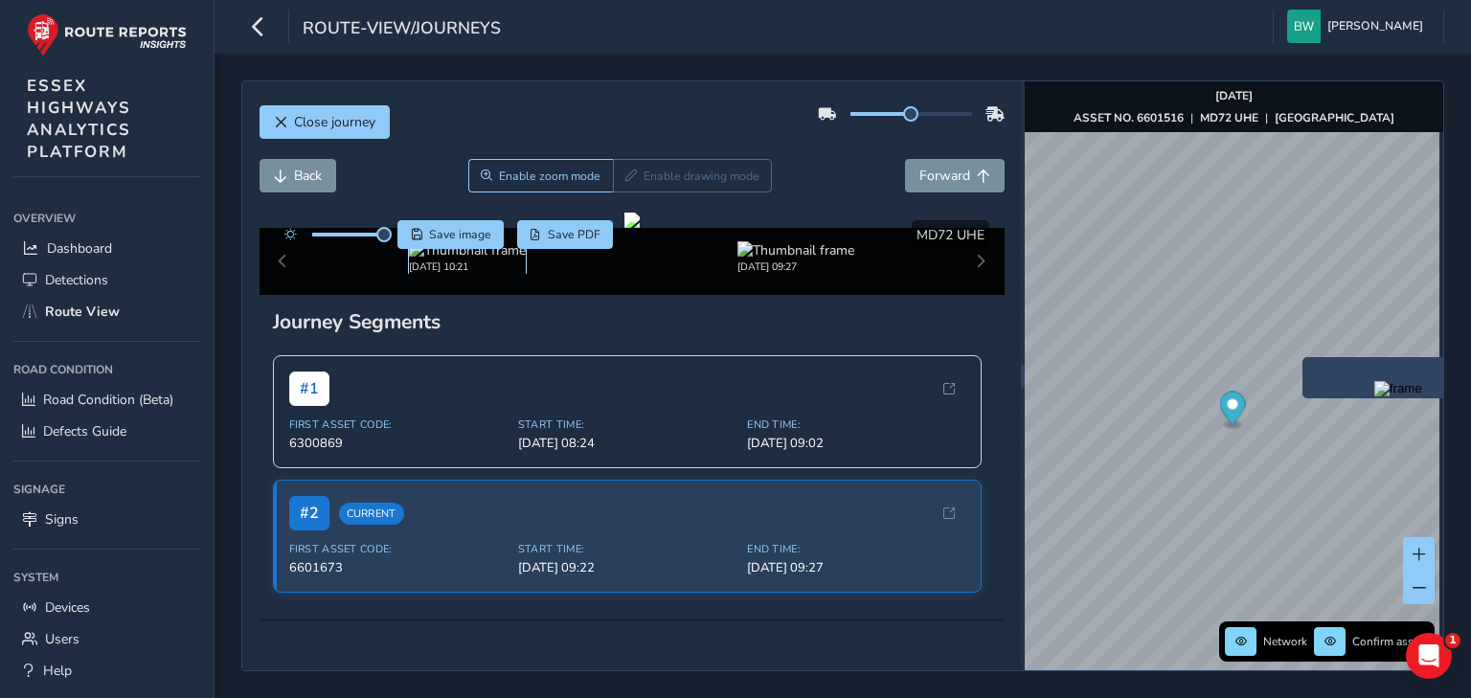
click at [437, 260] on img at bounding box center [467, 250] width 117 height 18
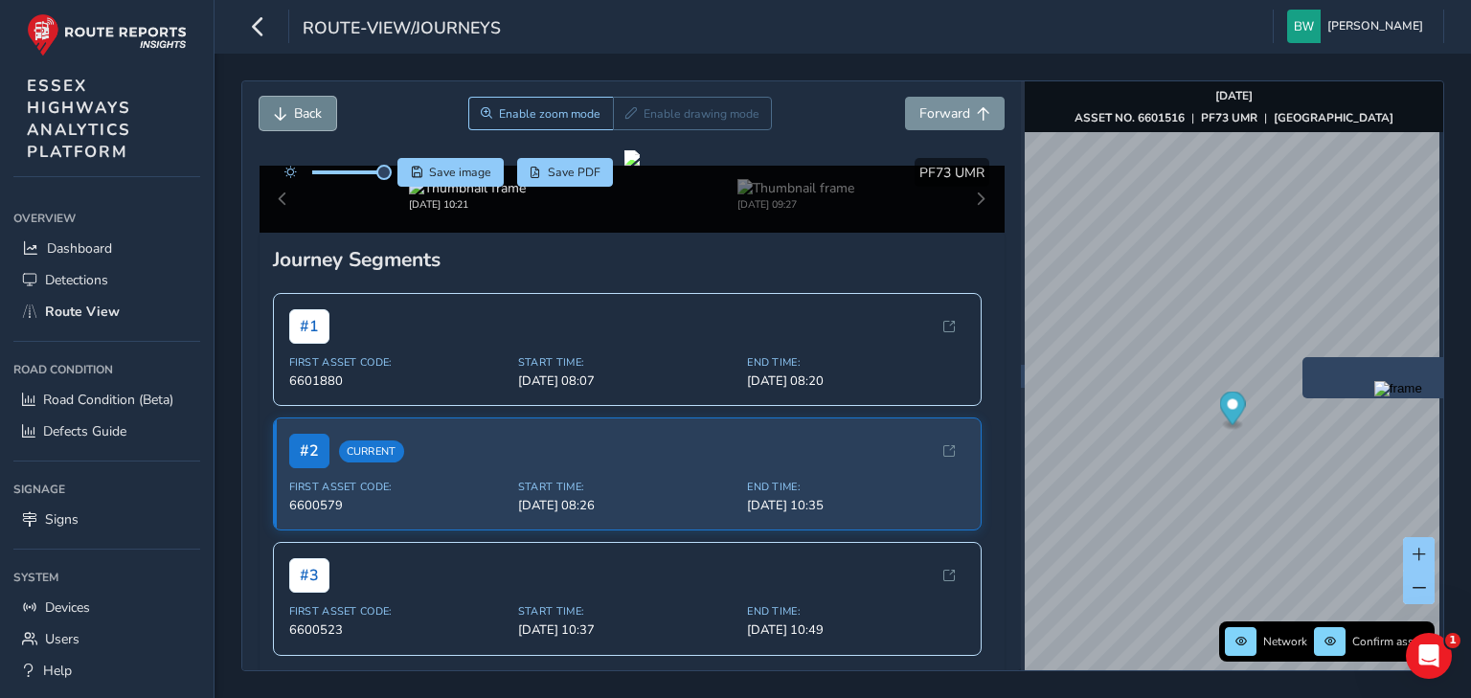
click at [289, 109] on button "Back" at bounding box center [298, 114] width 77 height 34
click at [917, 102] on button "Forward" at bounding box center [955, 114] width 100 height 34
click at [770, 197] on img at bounding box center [796, 188] width 117 height 18
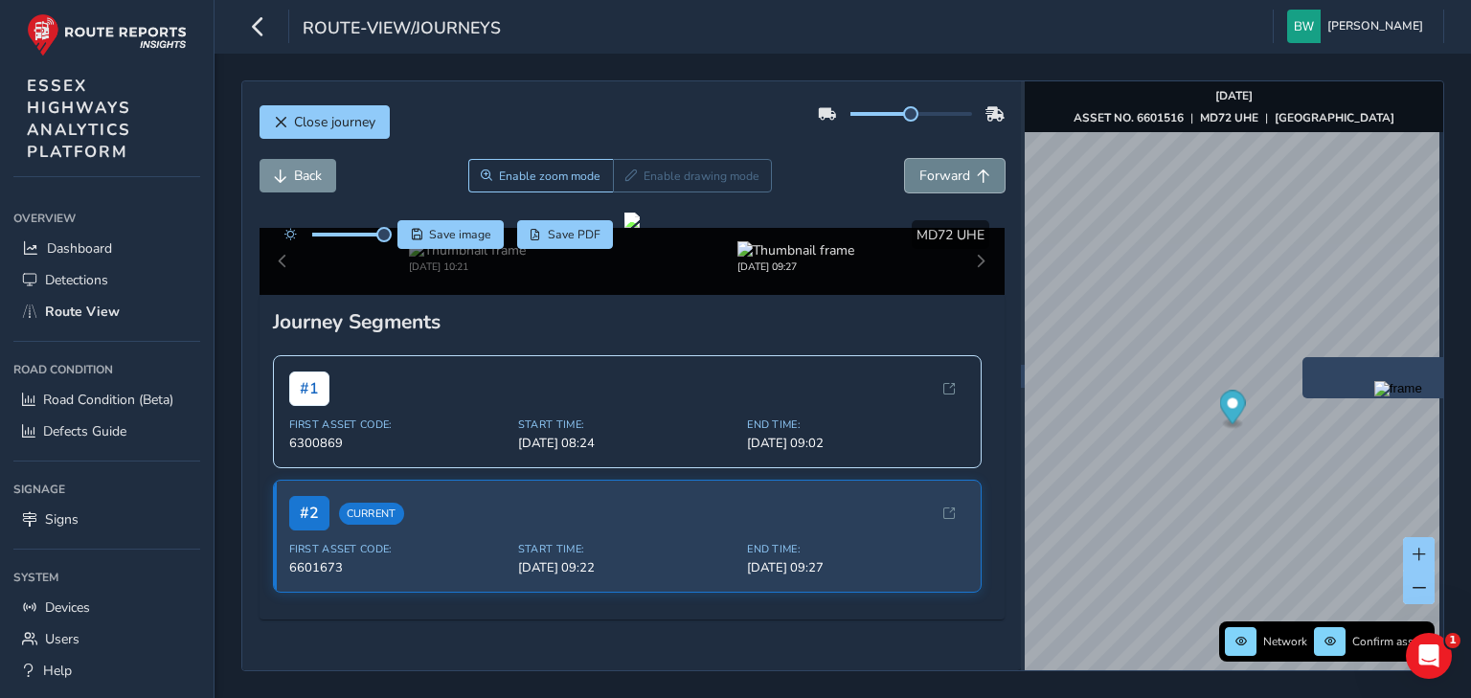
click at [920, 167] on span "Forward" at bounding box center [945, 176] width 51 height 18
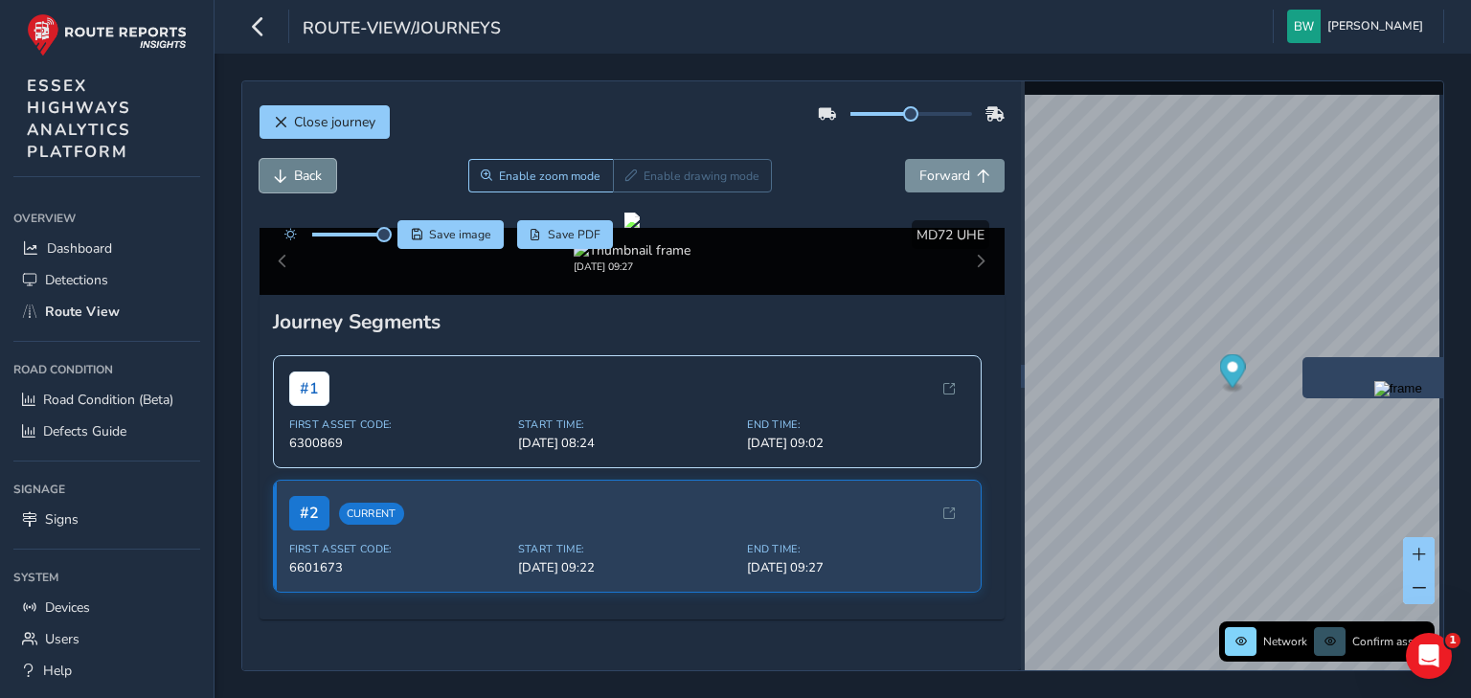
click at [284, 170] on span "Back" at bounding box center [280, 176] width 13 height 13
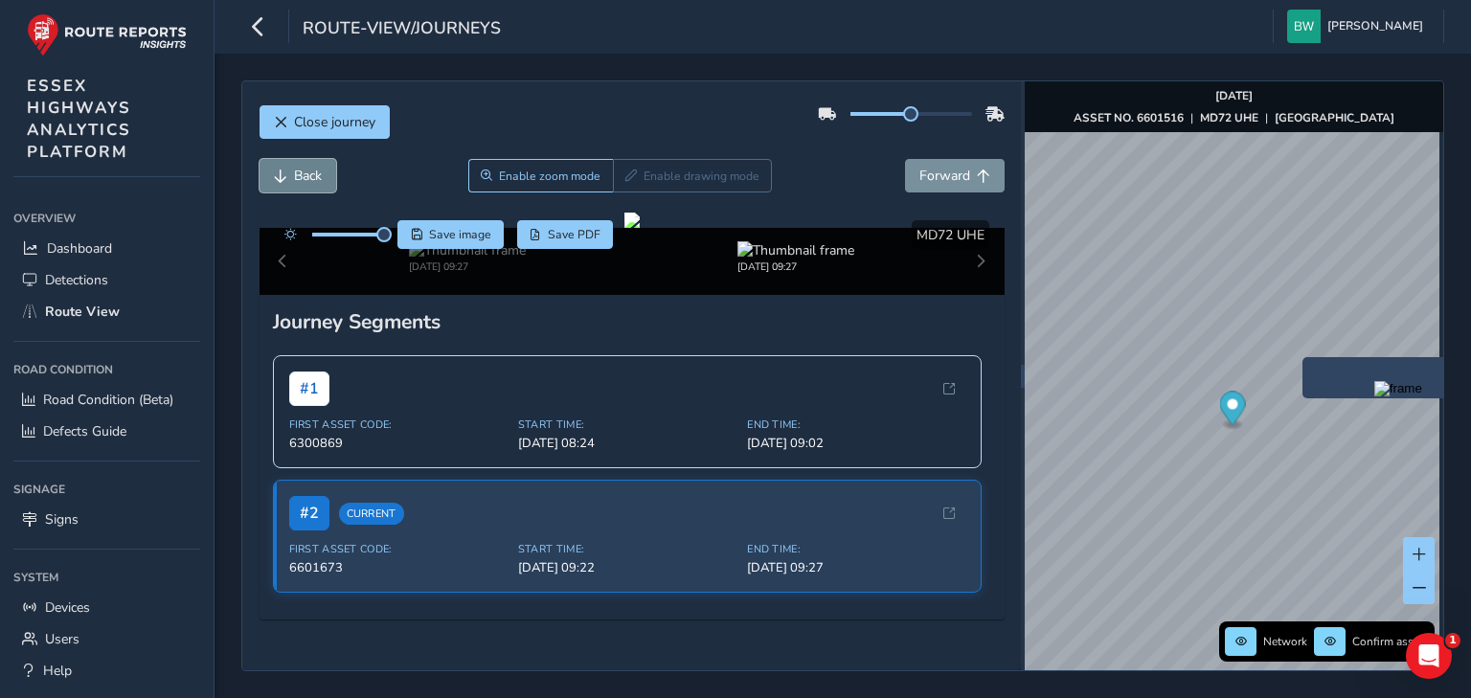
click at [284, 170] on span "Back" at bounding box center [280, 176] width 13 height 13
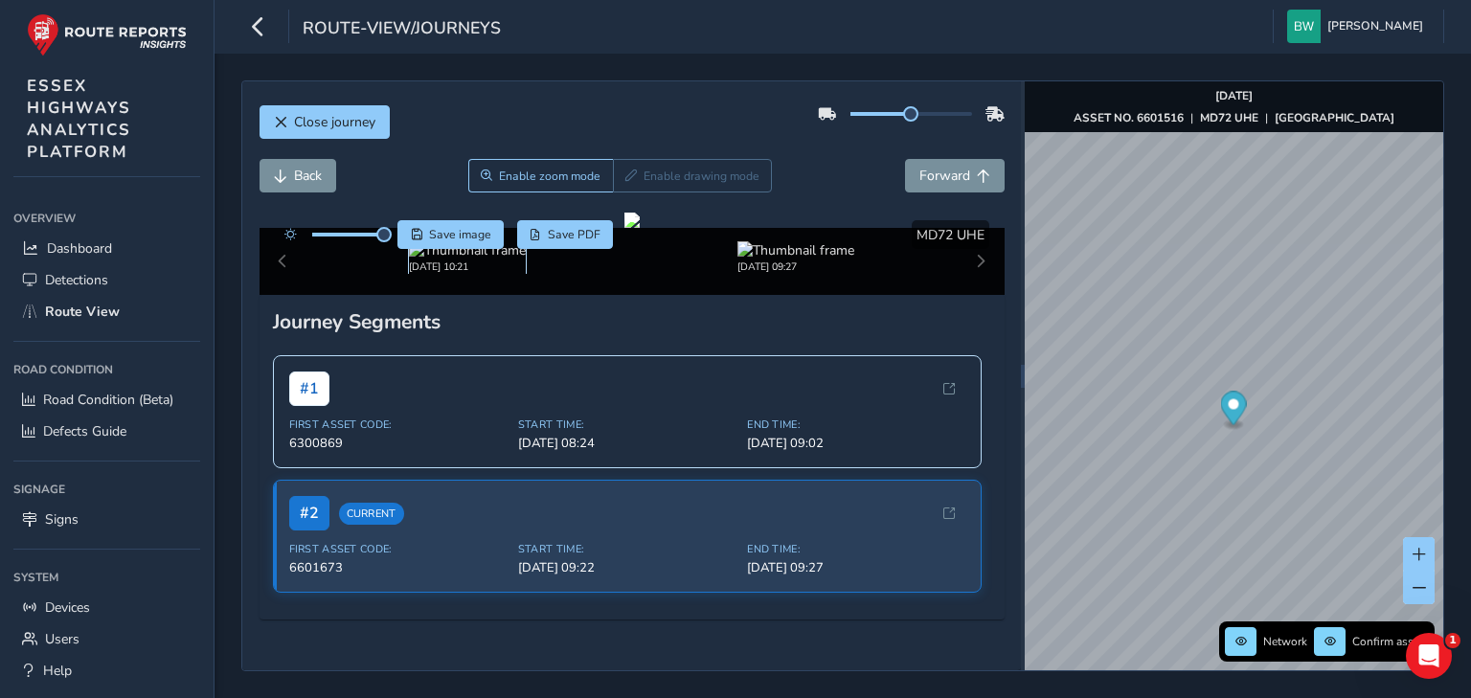
click at [427, 260] on img at bounding box center [467, 250] width 117 height 18
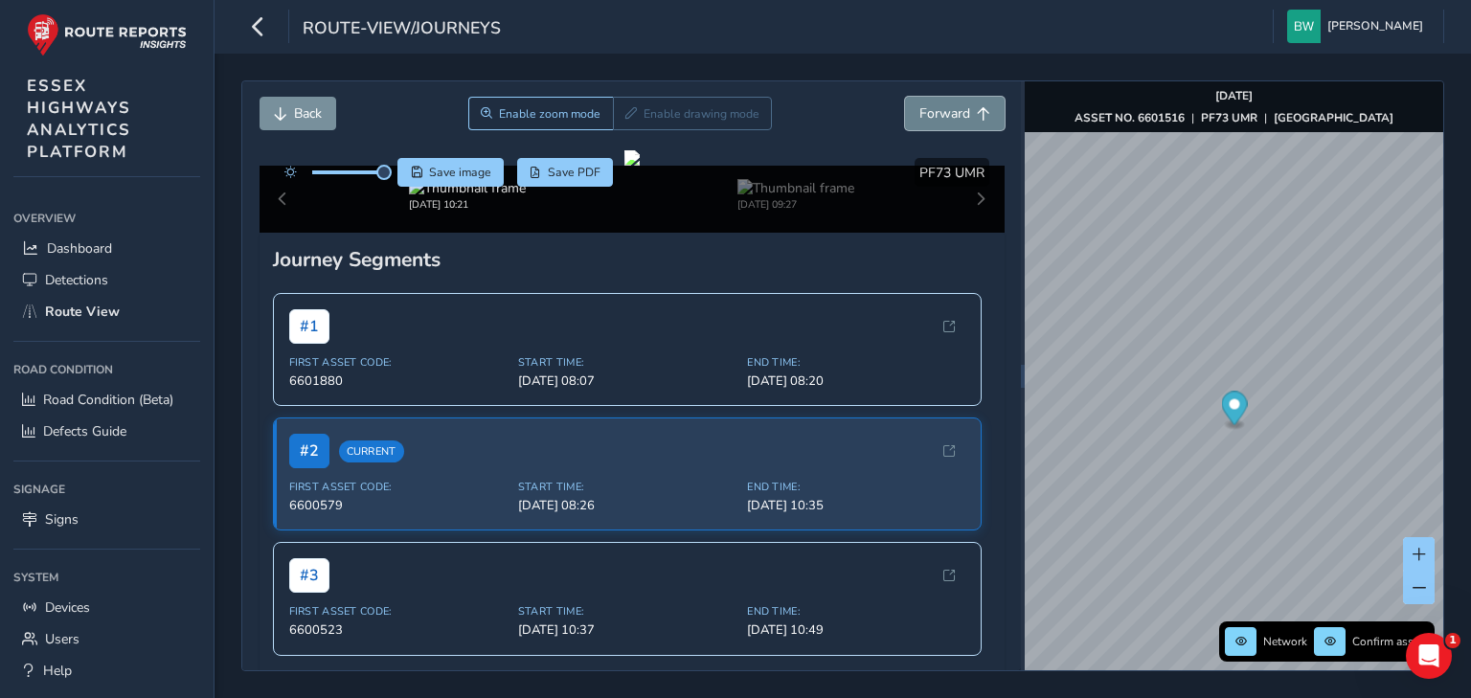
click at [909, 122] on button "Forward" at bounding box center [955, 114] width 100 height 34
click at [761, 197] on img at bounding box center [796, 188] width 117 height 18
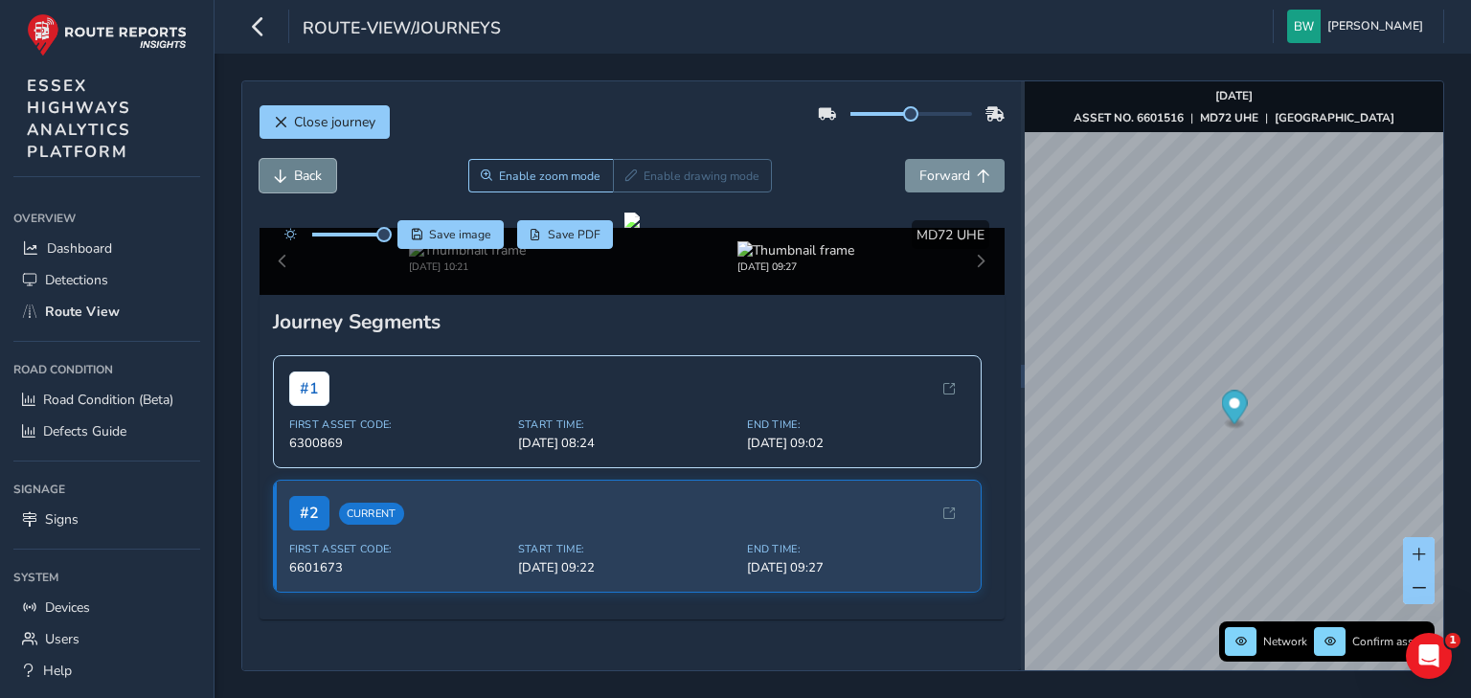
click at [299, 167] on span "Back" at bounding box center [308, 176] width 28 height 18
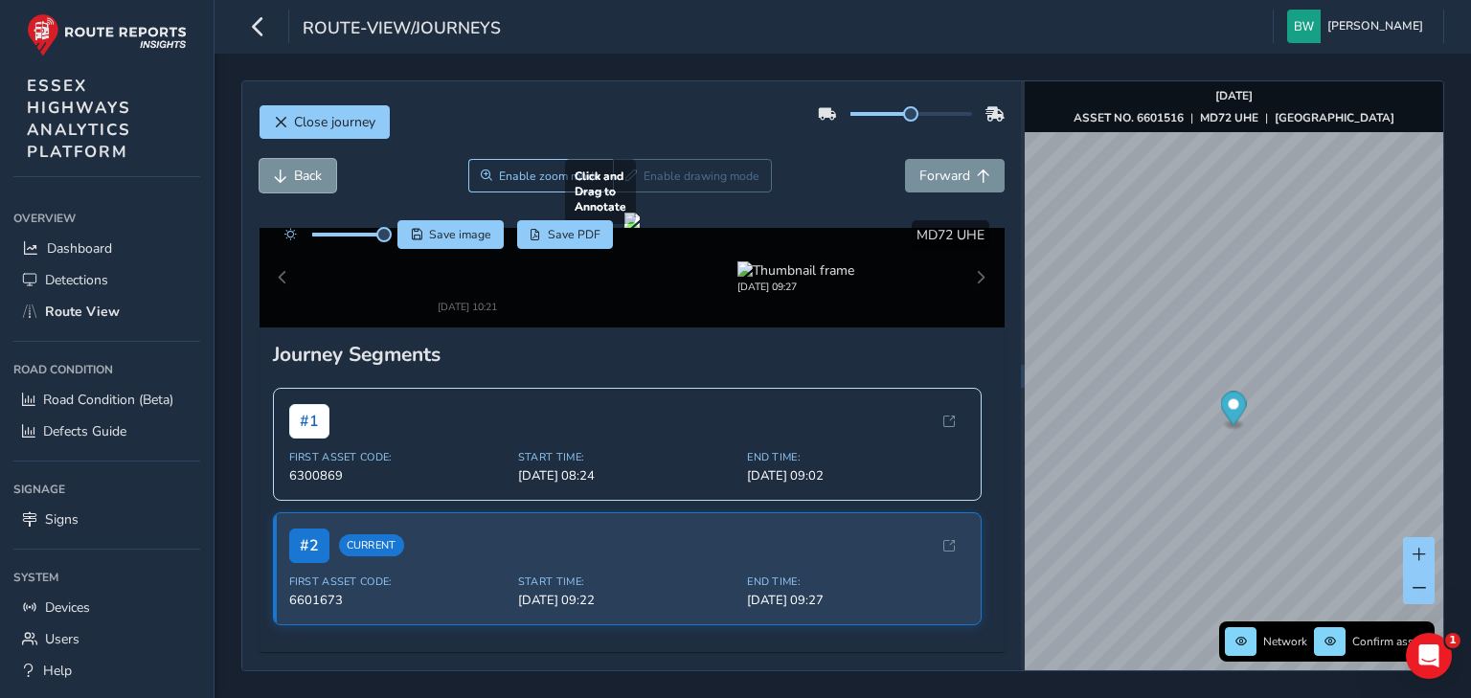
scroll to position [77, 0]
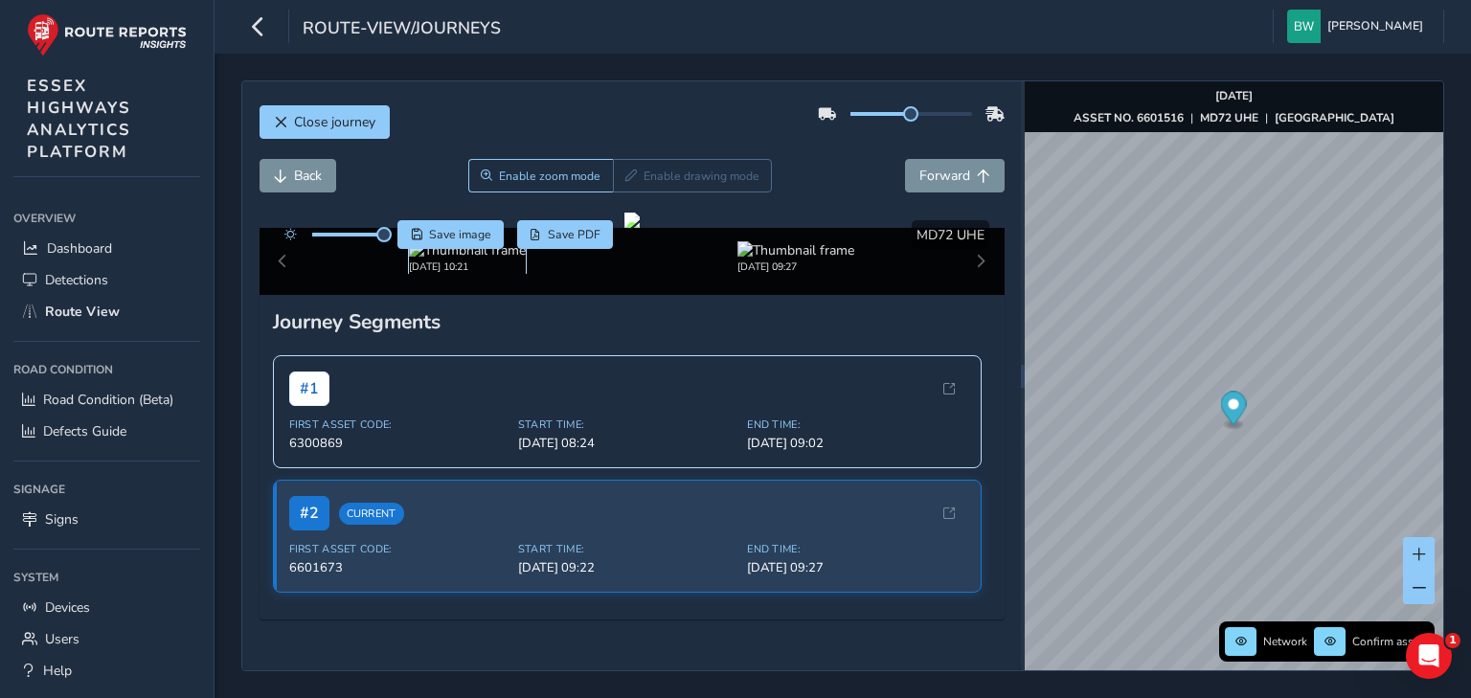
click at [453, 260] on img at bounding box center [467, 250] width 117 height 18
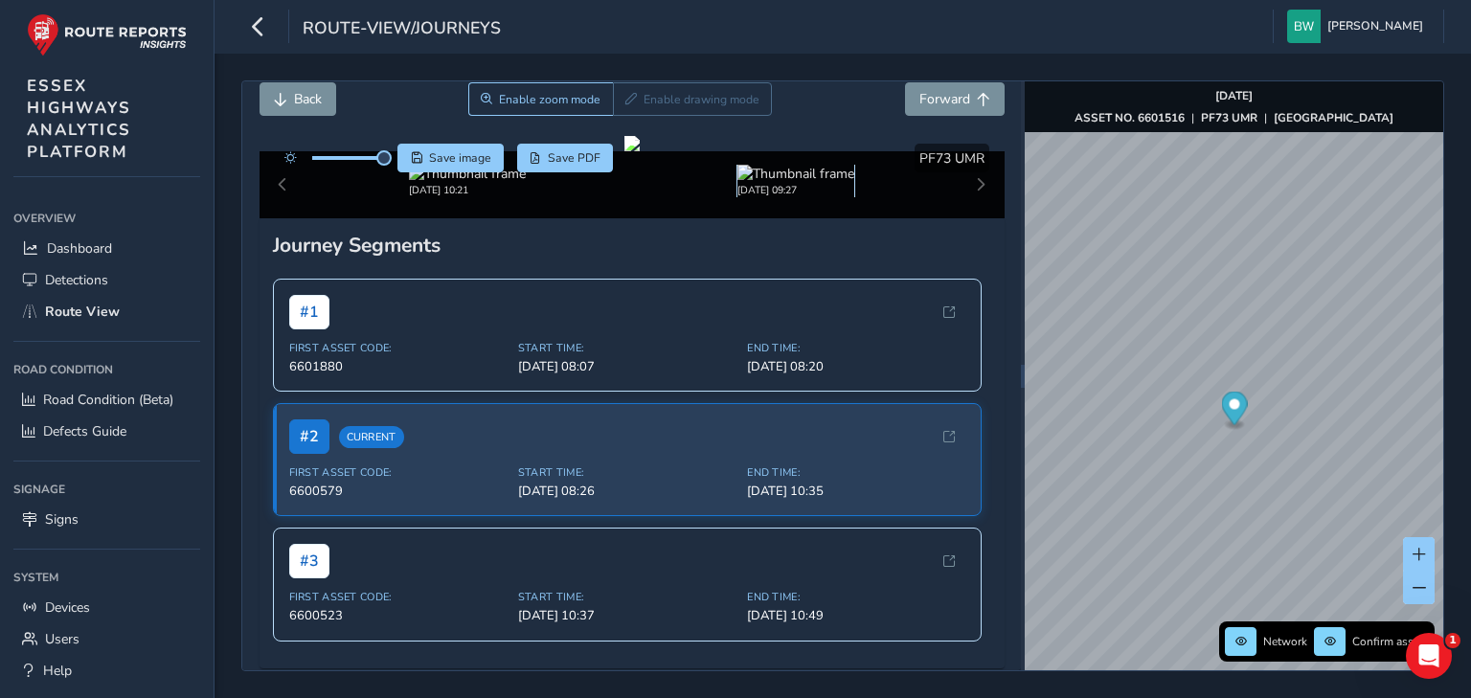
click at [778, 183] on img at bounding box center [796, 174] width 117 height 18
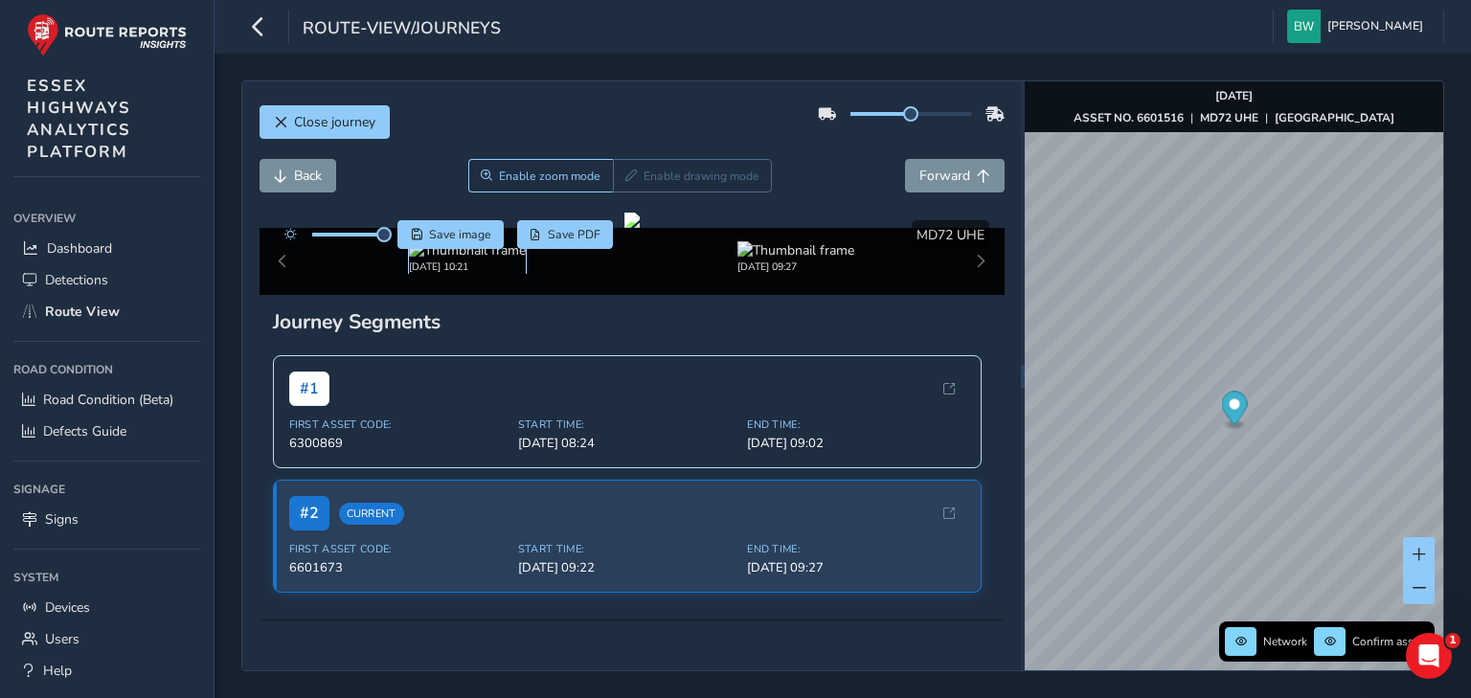
click at [445, 260] on img at bounding box center [467, 250] width 117 height 18
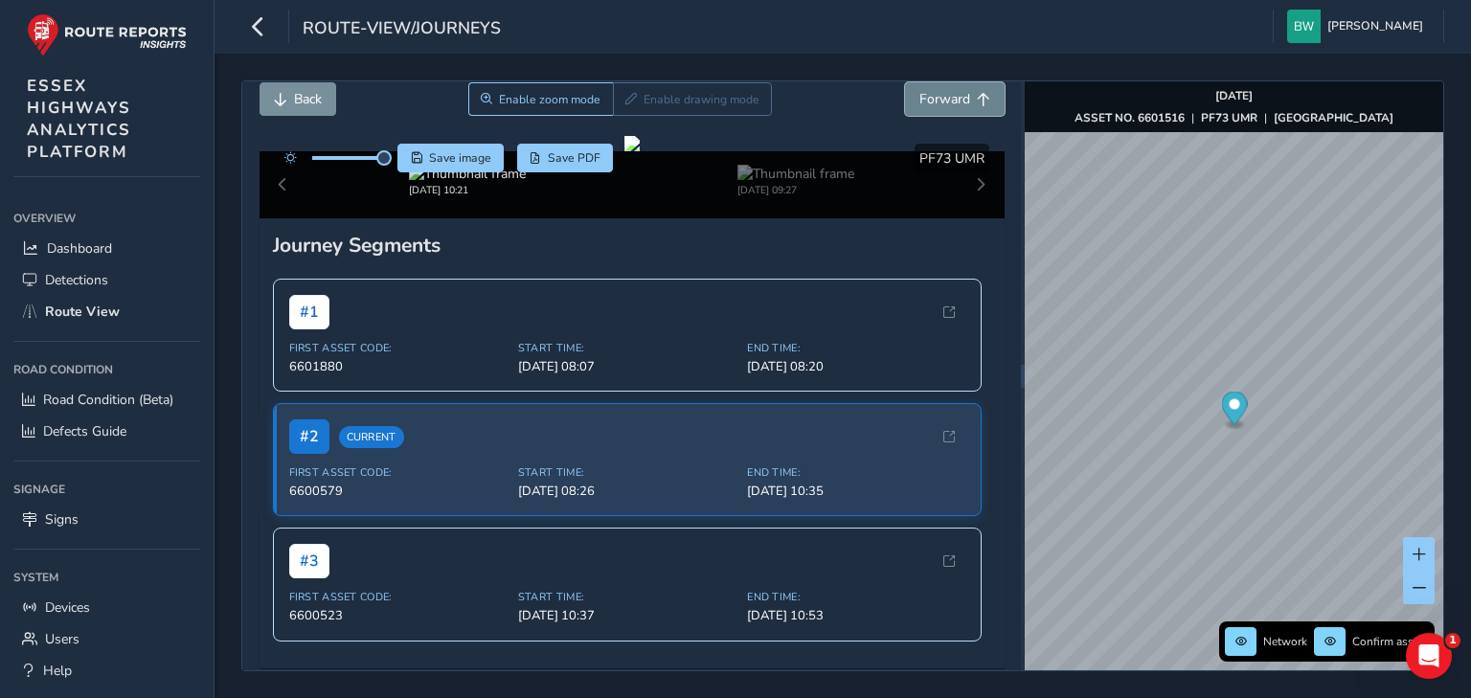
click at [930, 102] on span "Forward" at bounding box center [945, 99] width 51 height 18
click at [930, 95] on span "Forward" at bounding box center [945, 99] width 51 height 18
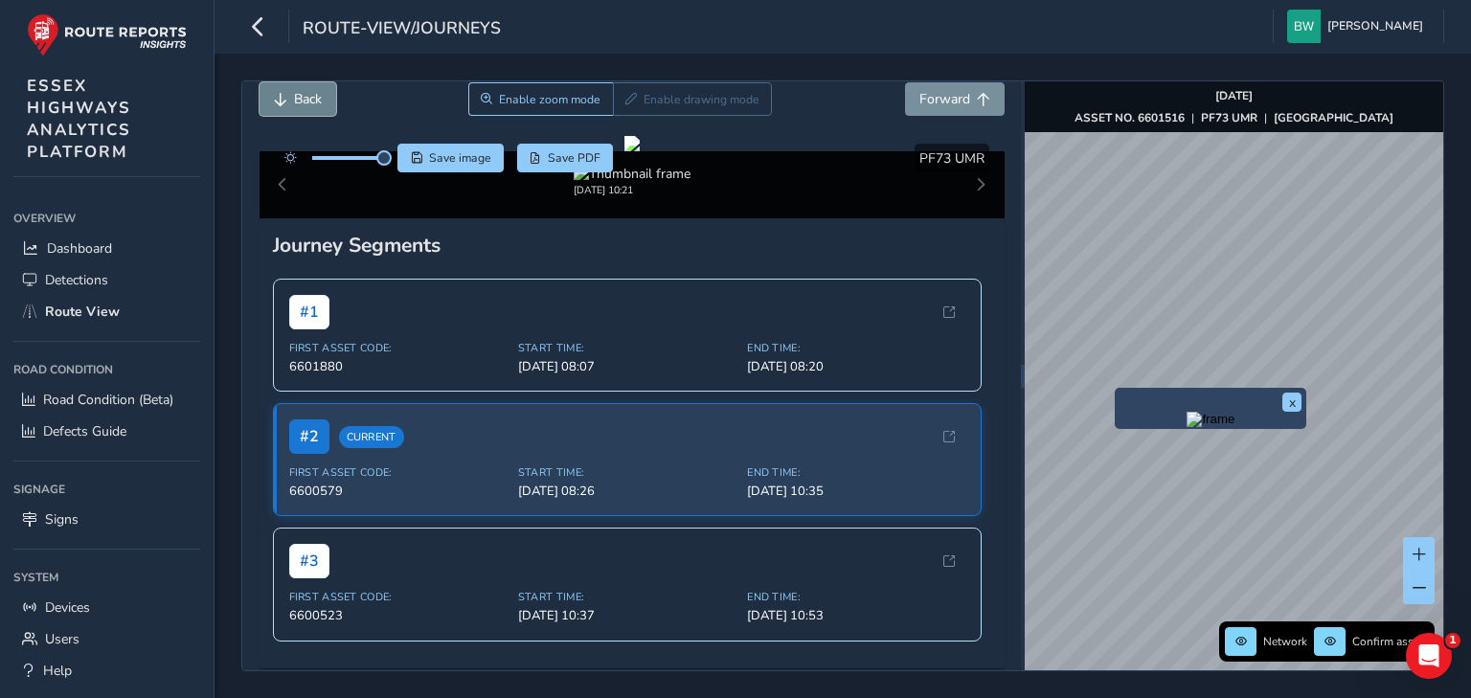
click at [298, 105] on span "Back" at bounding box center [308, 99] width 28 height 18
click at [295, 95] on span "Back" at bounding box center [308, 99] width 28 height 18
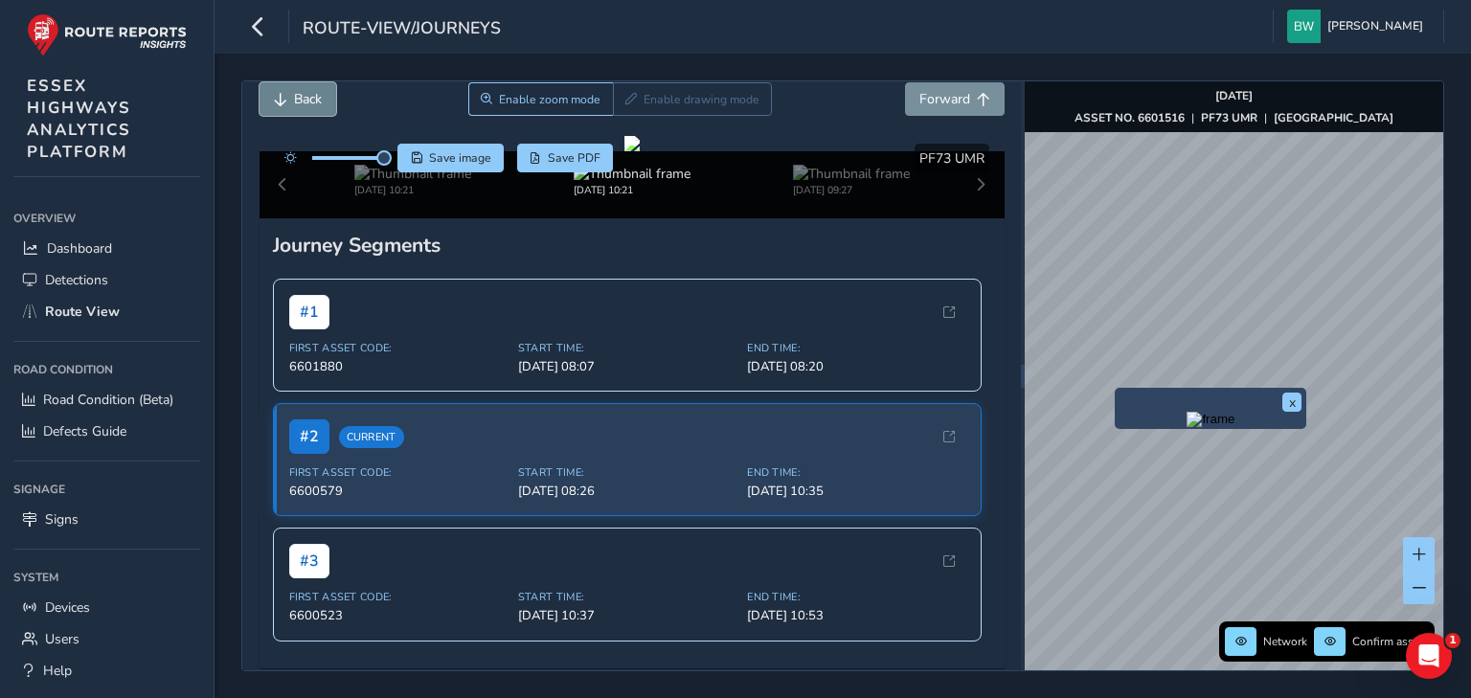
click at [295, 95] on span "Back" at bounding box center [308, 99] width 28 height 18
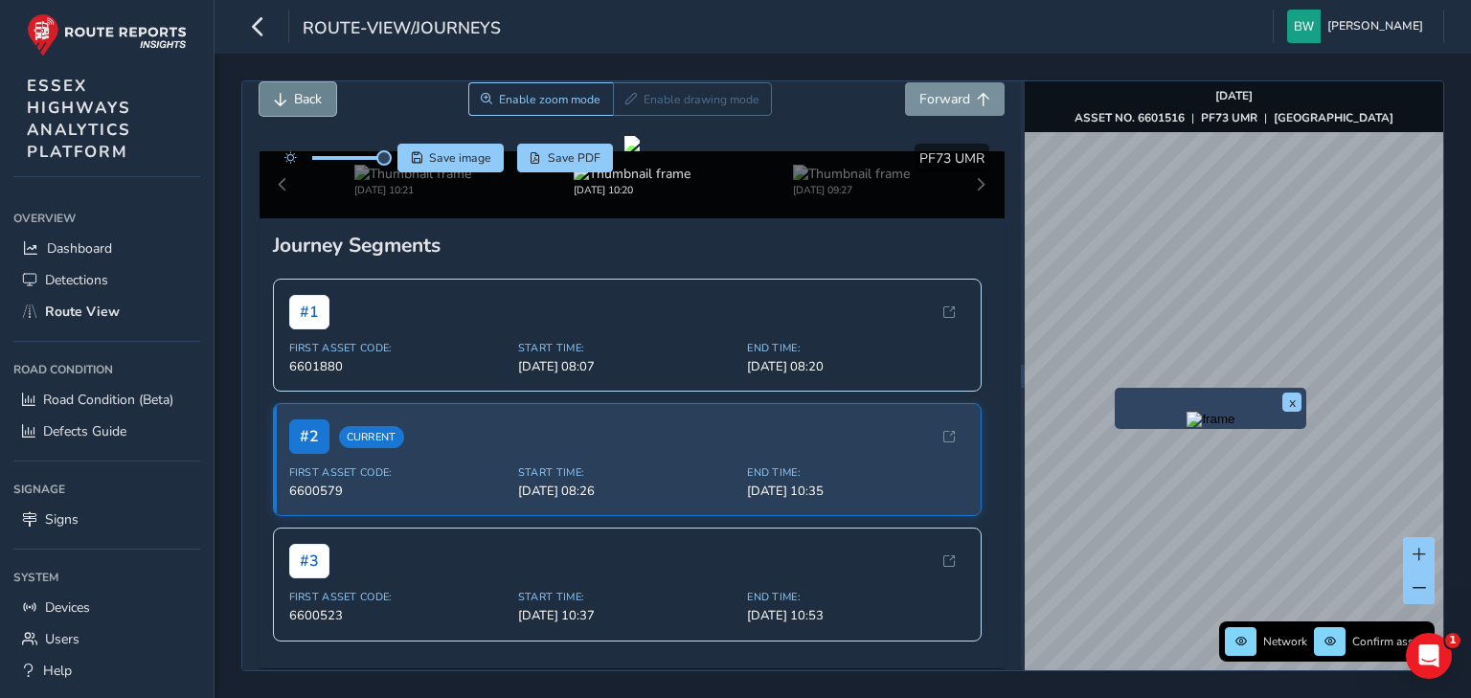
click at [295, 95] on span "Back" at bounding box center [308, 99] width 28 height 18
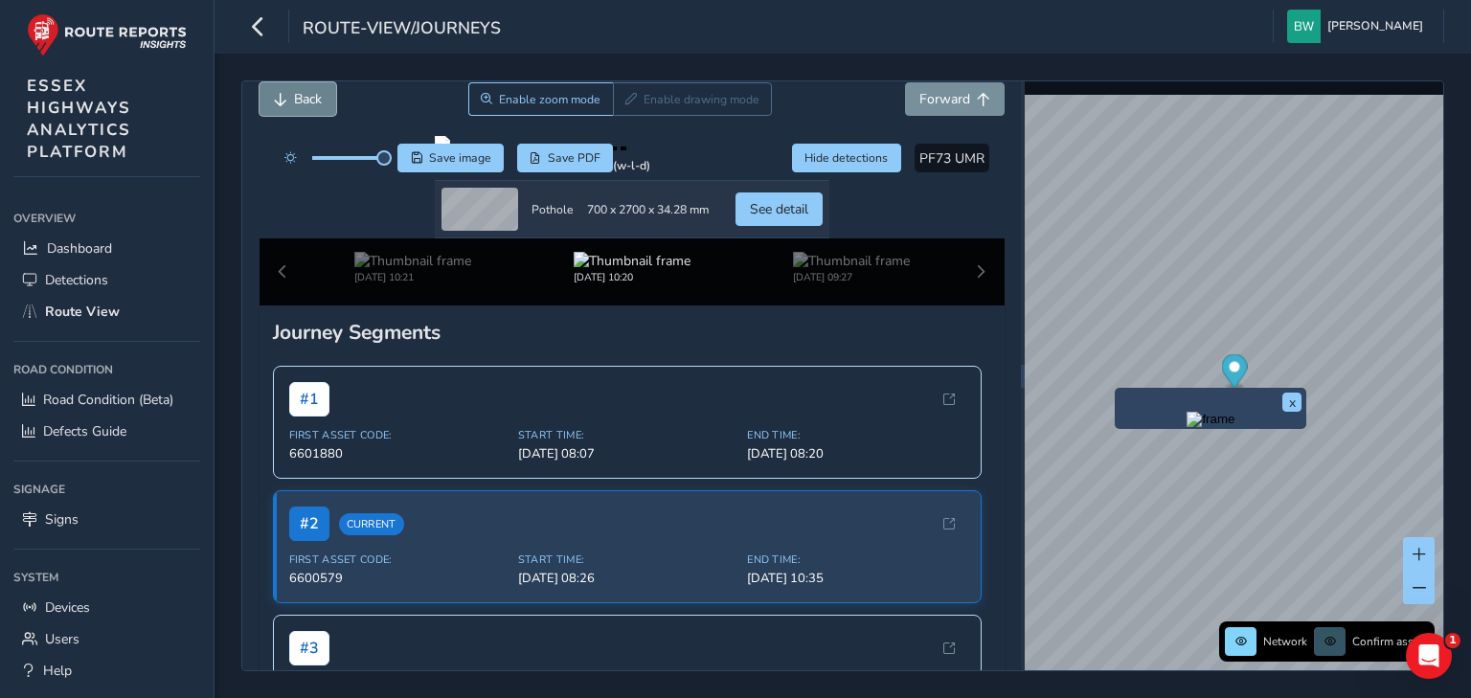
click at [295, 95] on span "Back" at bounding box center [308, 99] width 28 height 18
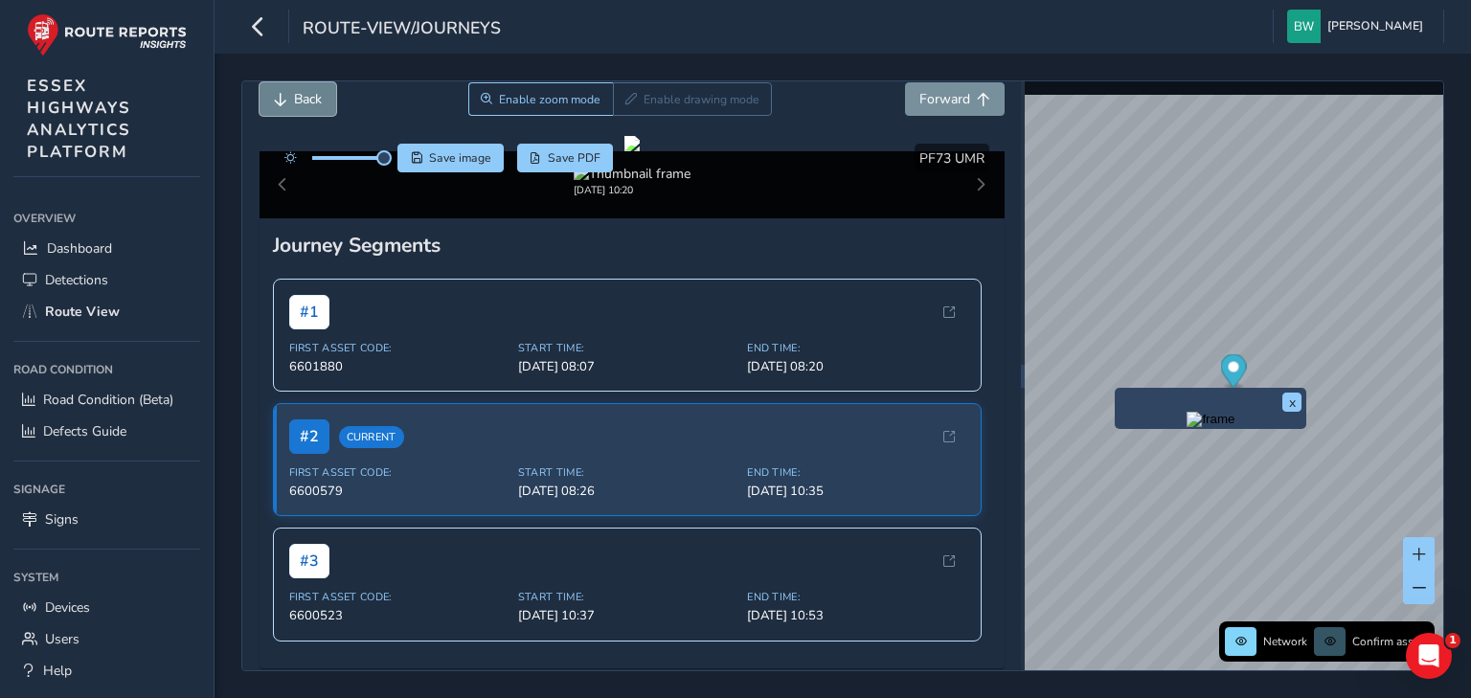
click at [295, 95] on span "Back" at bounding box center [308, 99] width 28 height 18
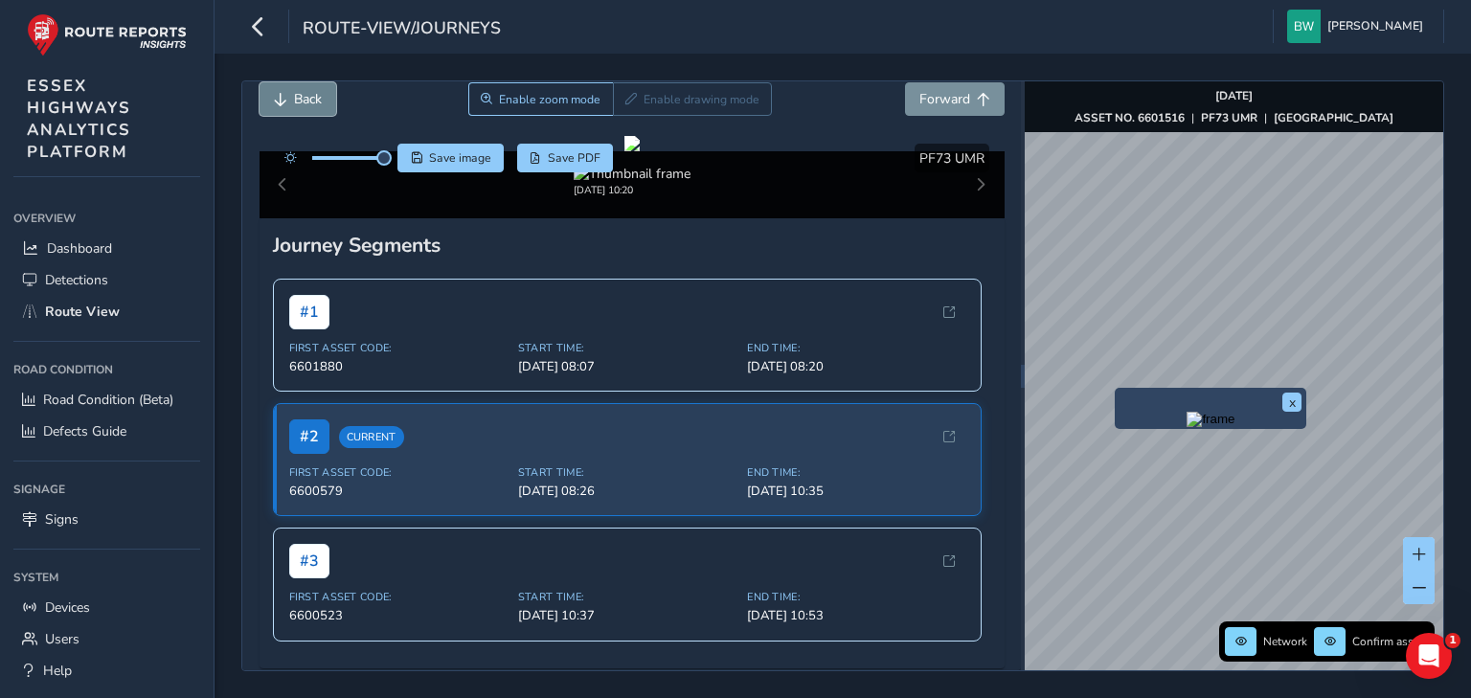
click at [295, 95] on span "Back" at bounding box center [308, 99] width 28 height 18
click at [950, 96] on span "Forward" at bounding box center [945, 99] width 51 height 18
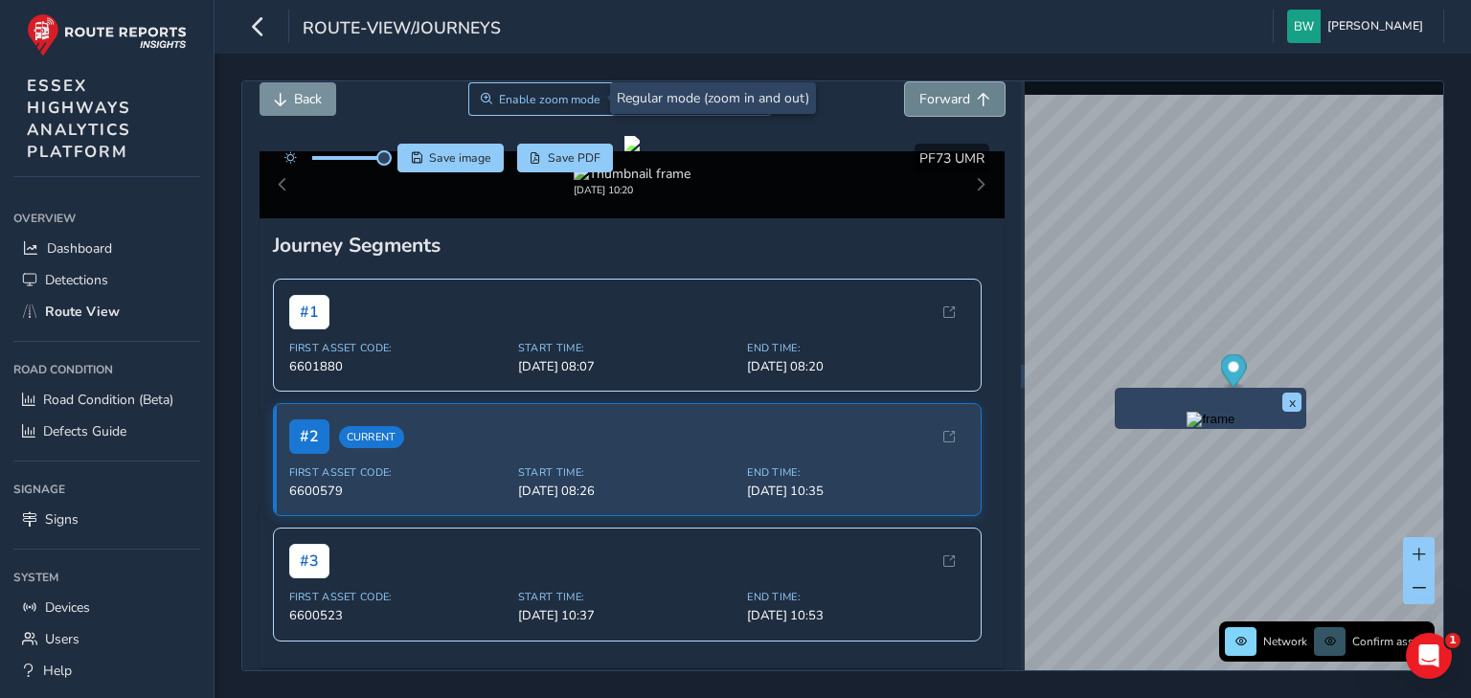
click at [950, 96] on span "Forward" at bounding box center [945, 99] width 51 height 18
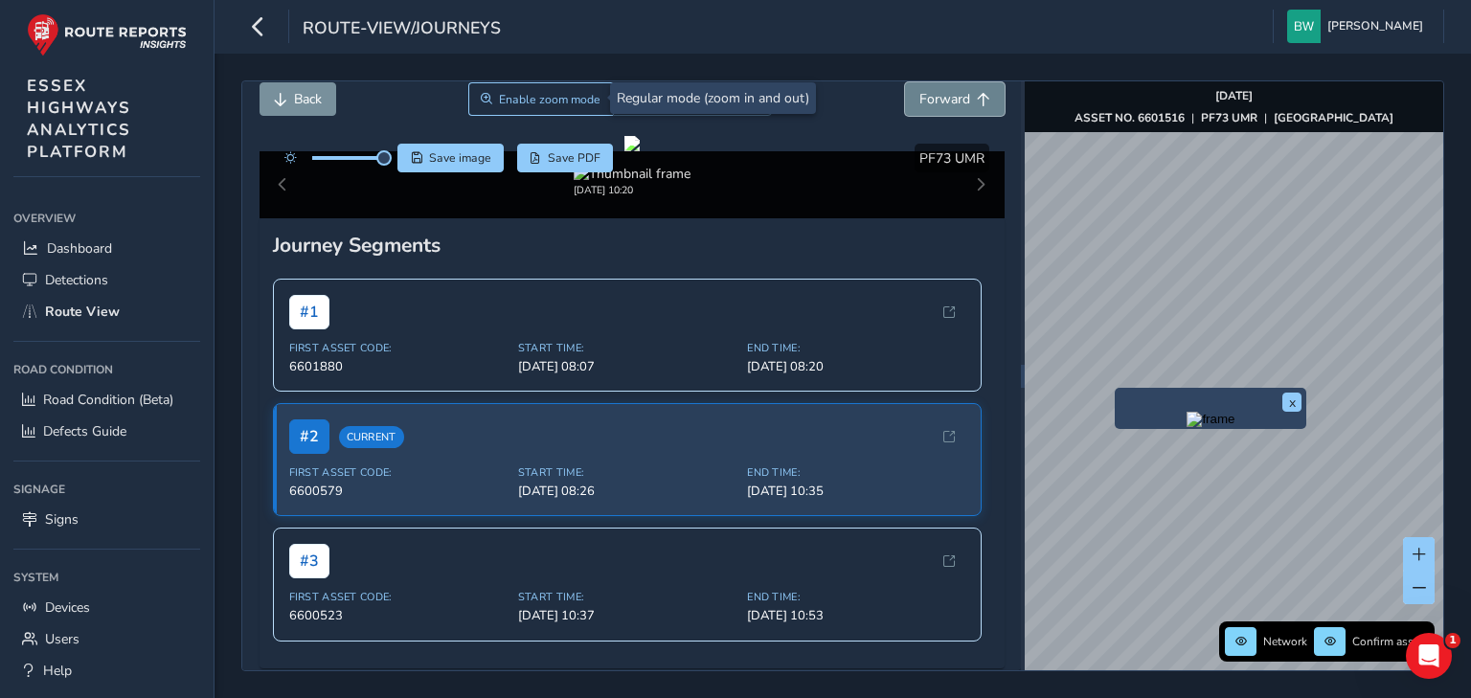
click at [950, 96] on span "Forward" at bounding box center [945, 99] width 51 height 18
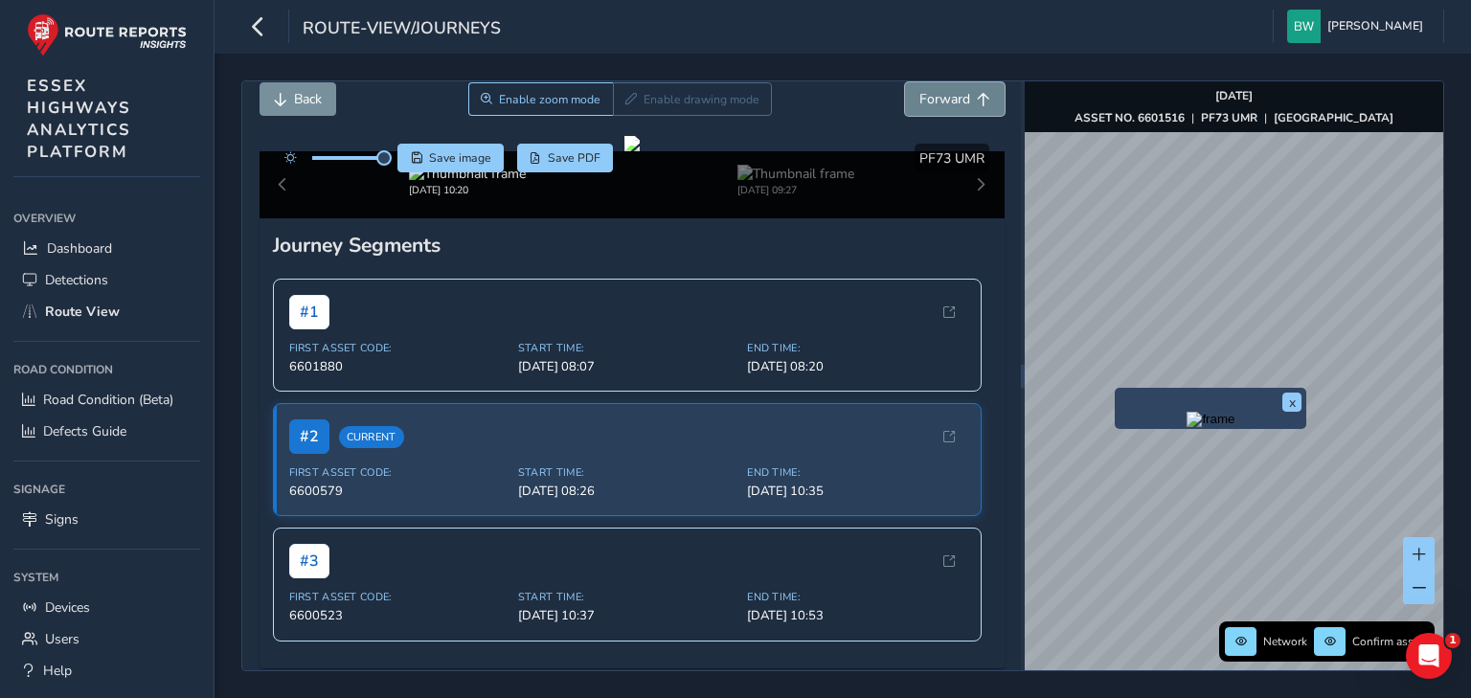
click at [960, 101] on button "Forward" at bounding box center [955, 99] width 100 height 34
click at [921, 91] on span "Forward" at bounding box center [945, 99] width 51 height 18
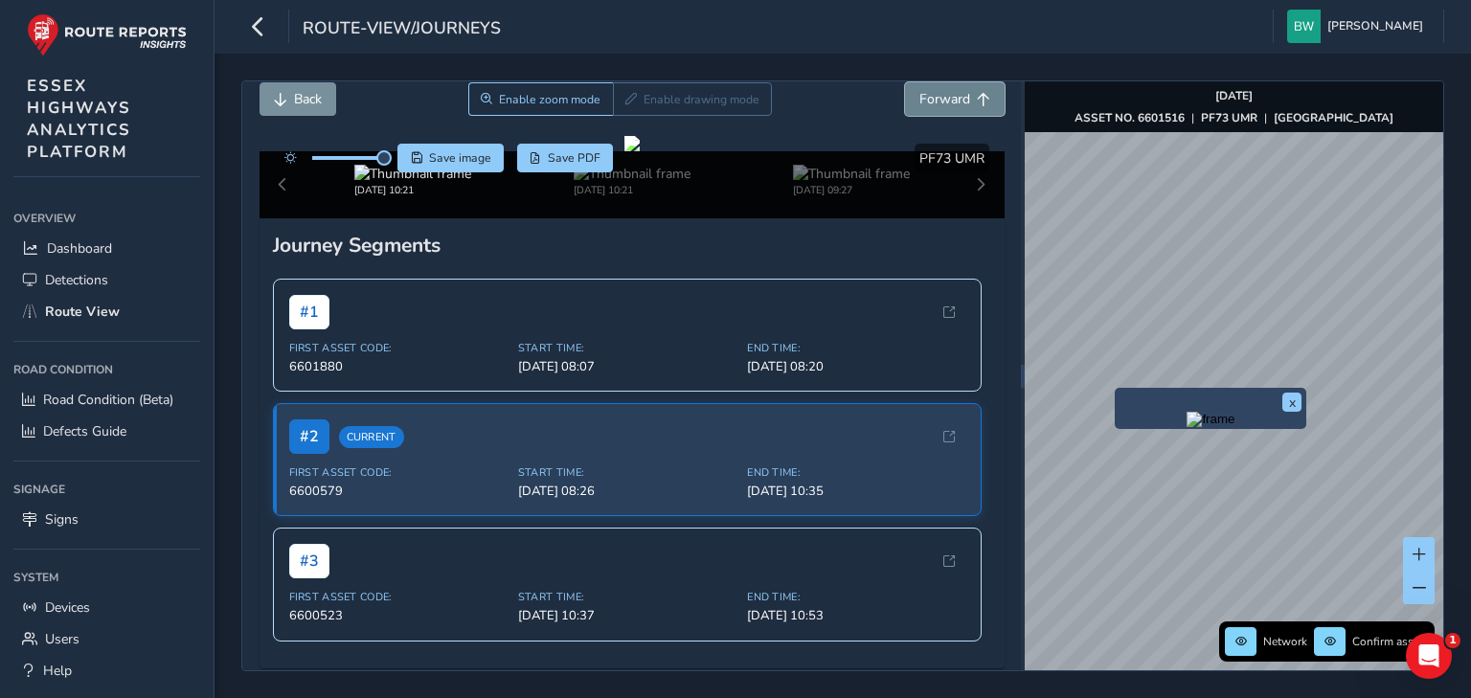
click at [921, 91] on span "Forward" at bounding box center [945, 99] width 51 height 18
click at [297, 101] on span "Back" at bounding box center [308, 99] width 28 height 18
click at [288, 115] on div "Back Enable zoom mode Enable drawing mode Forward" at bounding box center [632, 109] width 745 height 54
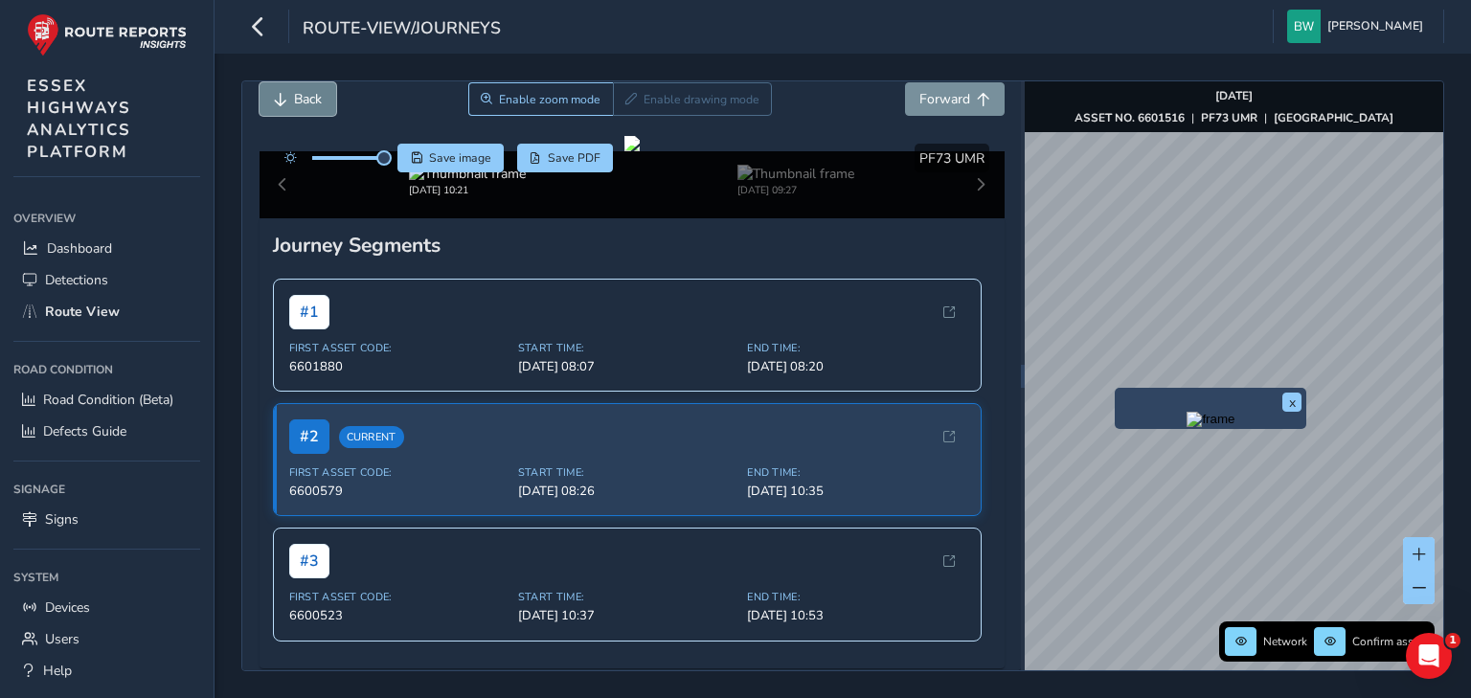
click at [294, 105] on span "Back" at bounding box center [308, 99] width 28 height 18
click at [79, 297] on link "Route View" at bounding box center [106, 312] width 187 height 32
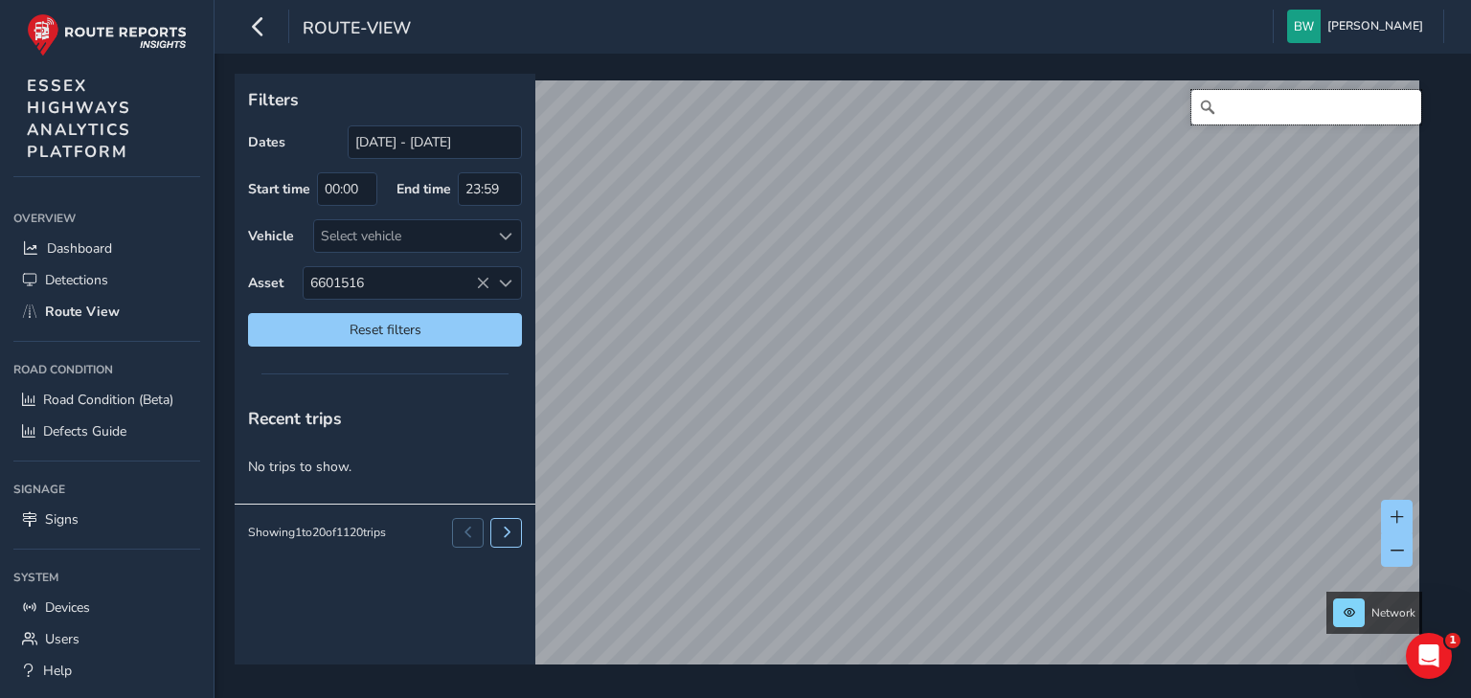
click at [1221, 115] on input "Search" at bounding box center [1307, 107] width 230 height 34
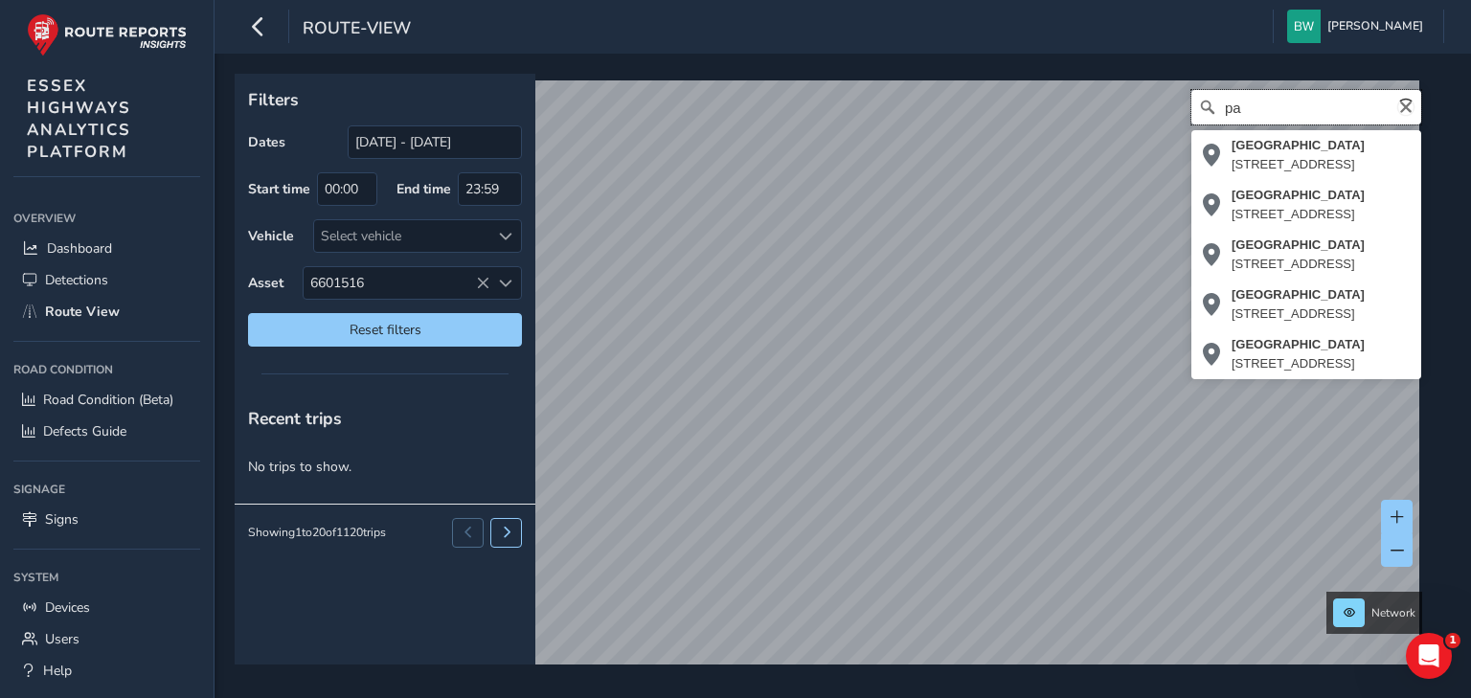
type input "p"
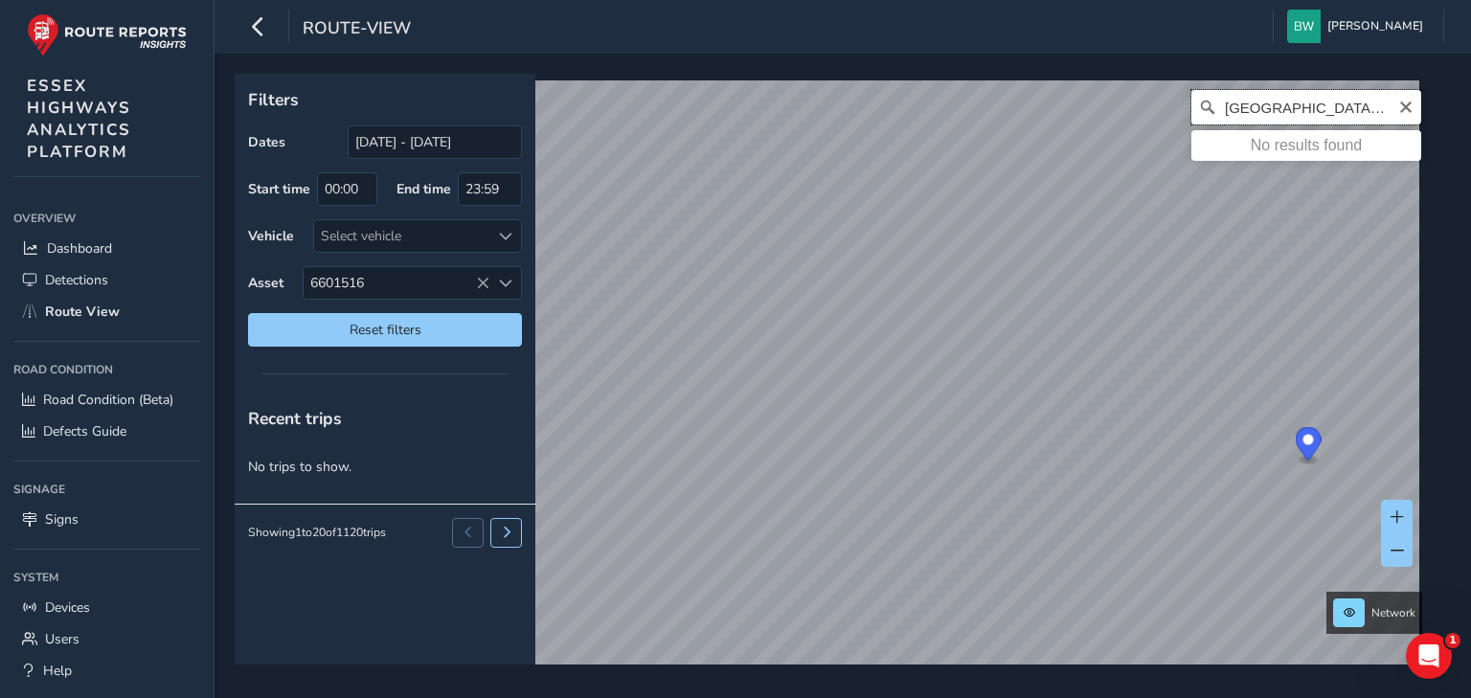
click at [1257, 106] on input "[GEOGRAPHIC_DATA], [GEOGRAPHIC_DATA]" at bounding box center [1307, 107] width 230 height 34
click at [1356, 105] on input "[GEOGRAPHIC_DATA], [GEOGRAPHIC_DATA]" at bounding box center [1307, 107] width 230 height 34
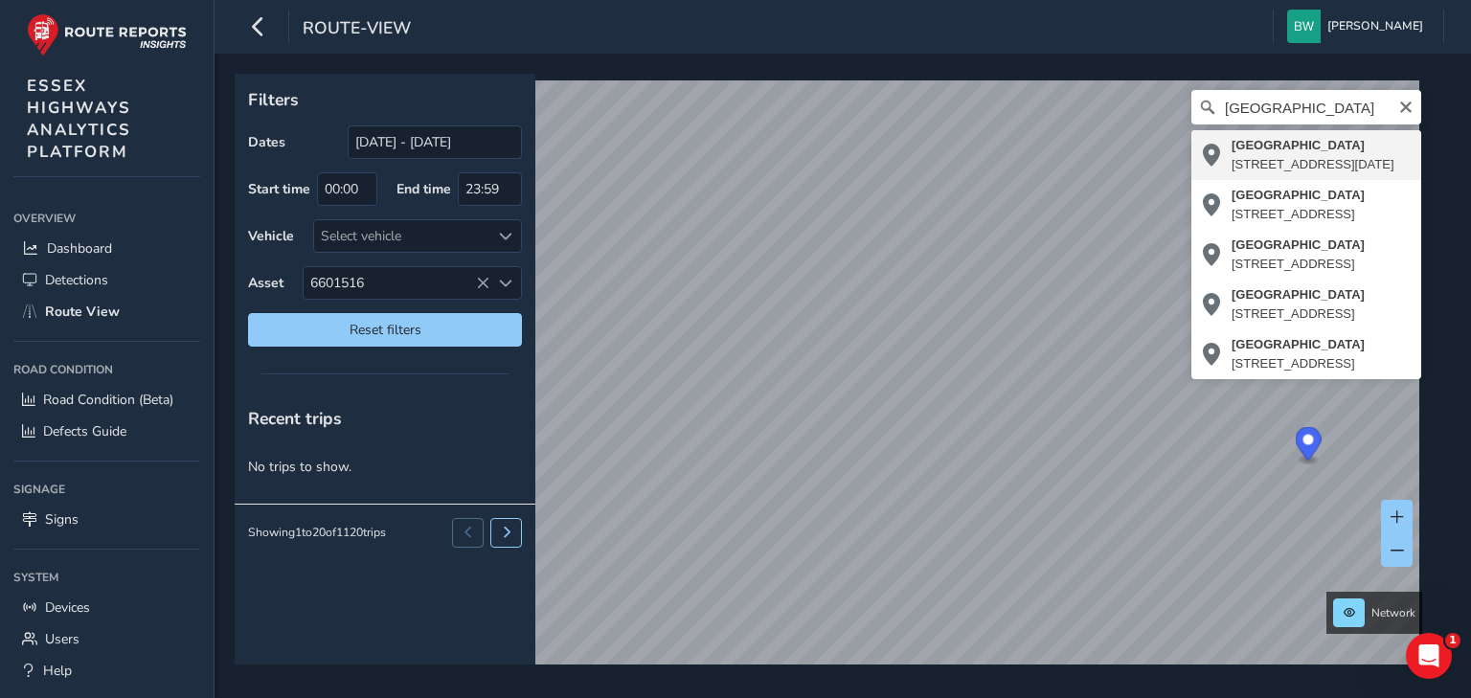
type input "[STREET_ADDRESS][DATE]"
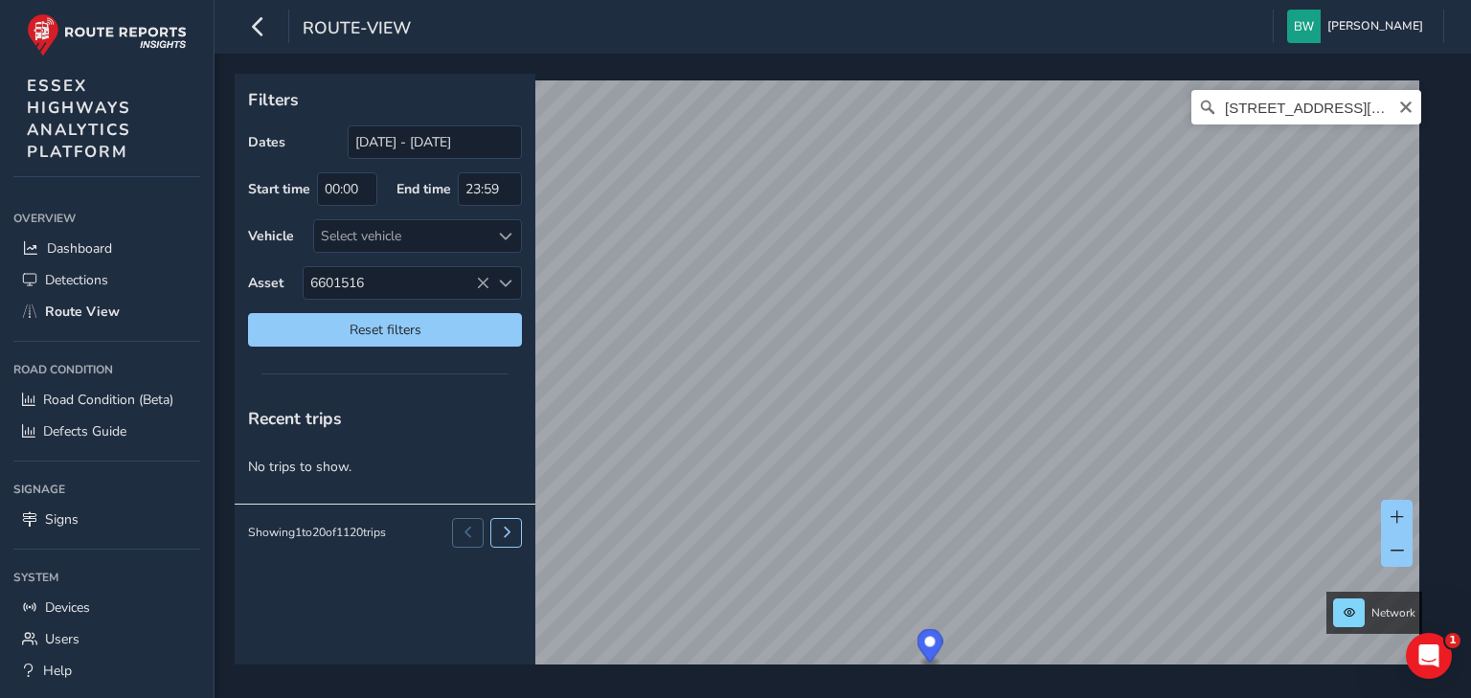
click at [1401, 110] on icon "Clear" at bounding box center [1406, 107] width 15 height 15
click at [1285, 112] on input "Search" at bounding box center [1307, 107] width 230 height 34
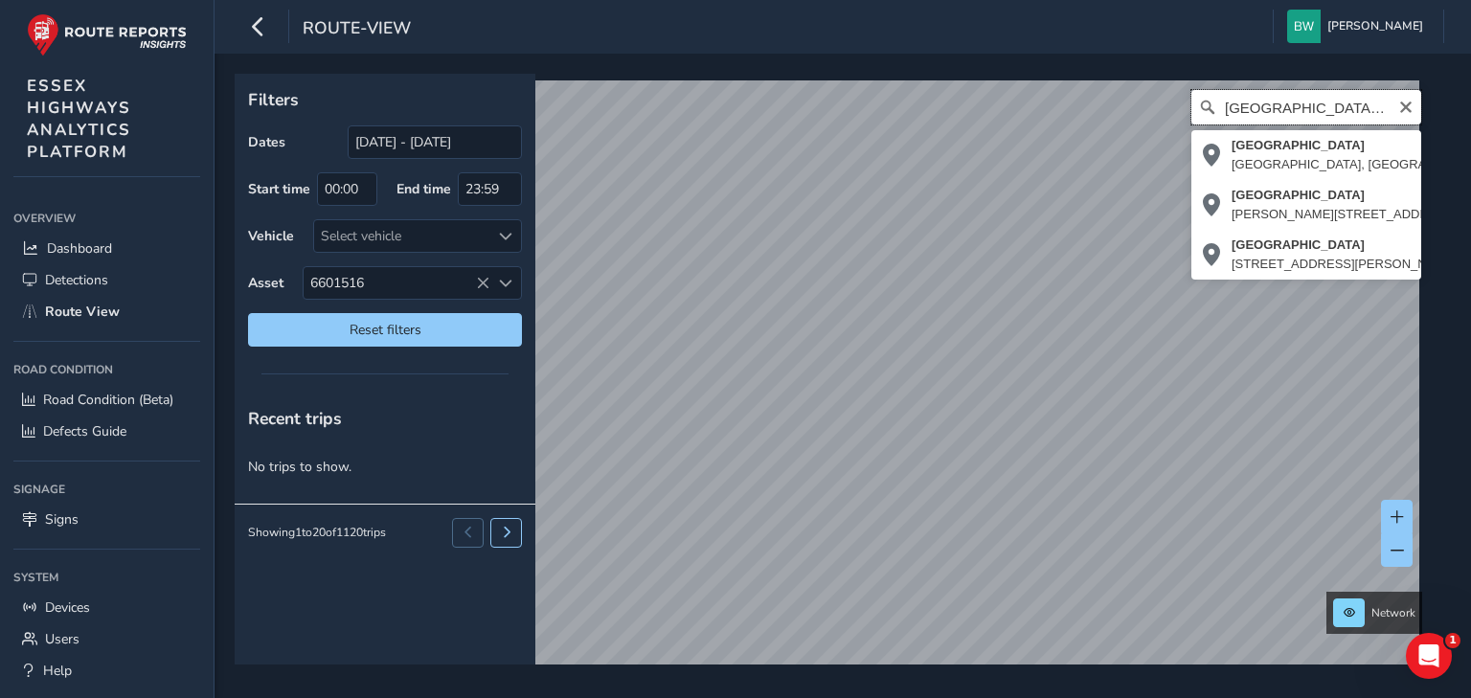
scroll to position [0, 6]
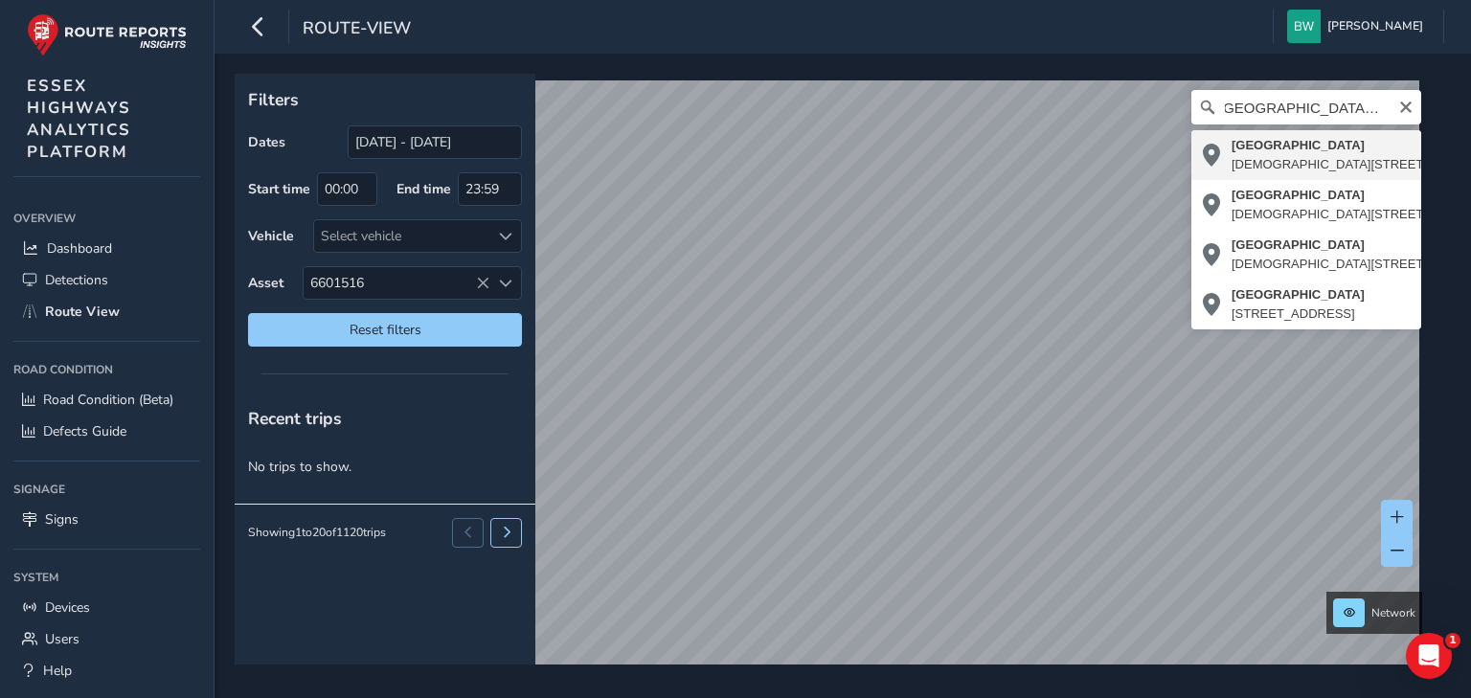
type input "[STREET_ADDRESS]"
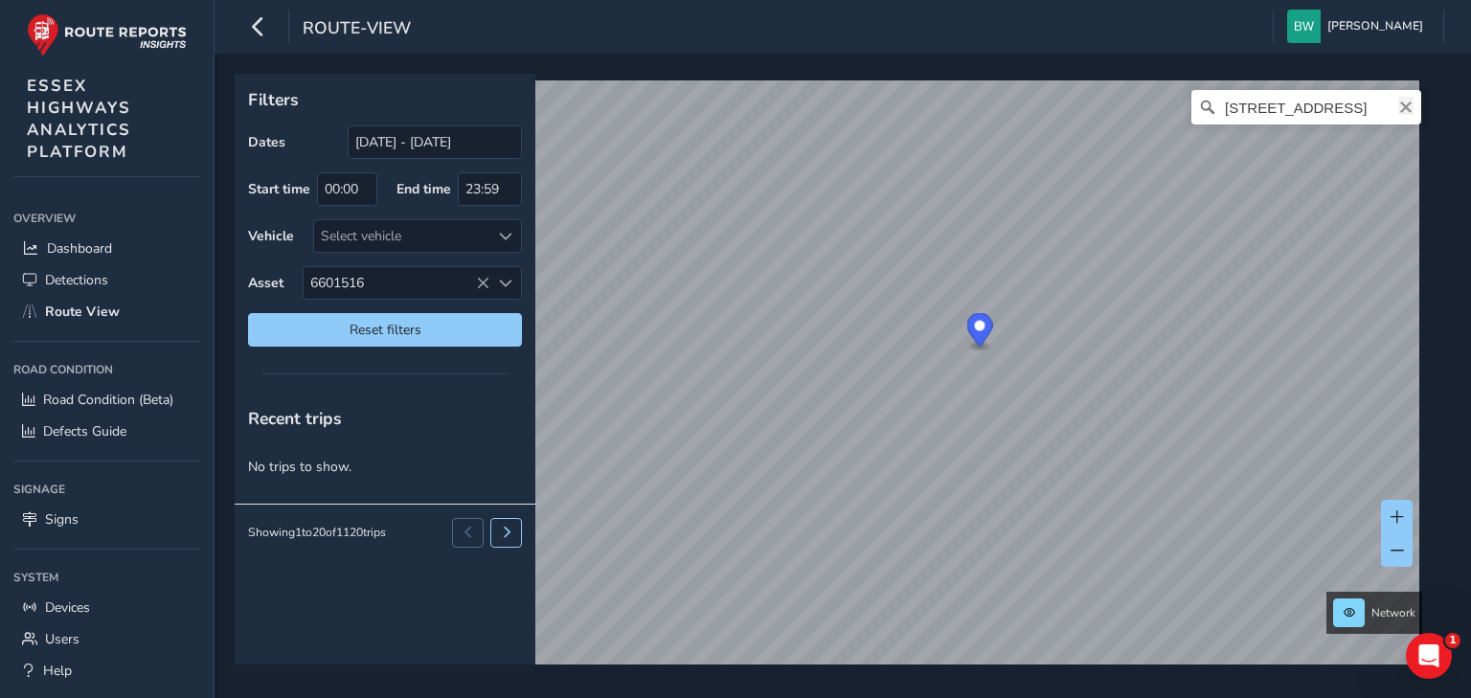
click at [1400, 104] on icon "Clear" at bounding box center [1405, 107] width 11 height 11
click at [1327, 107] on input "Search" at bounding box center [1307, 107] width 230 height 34
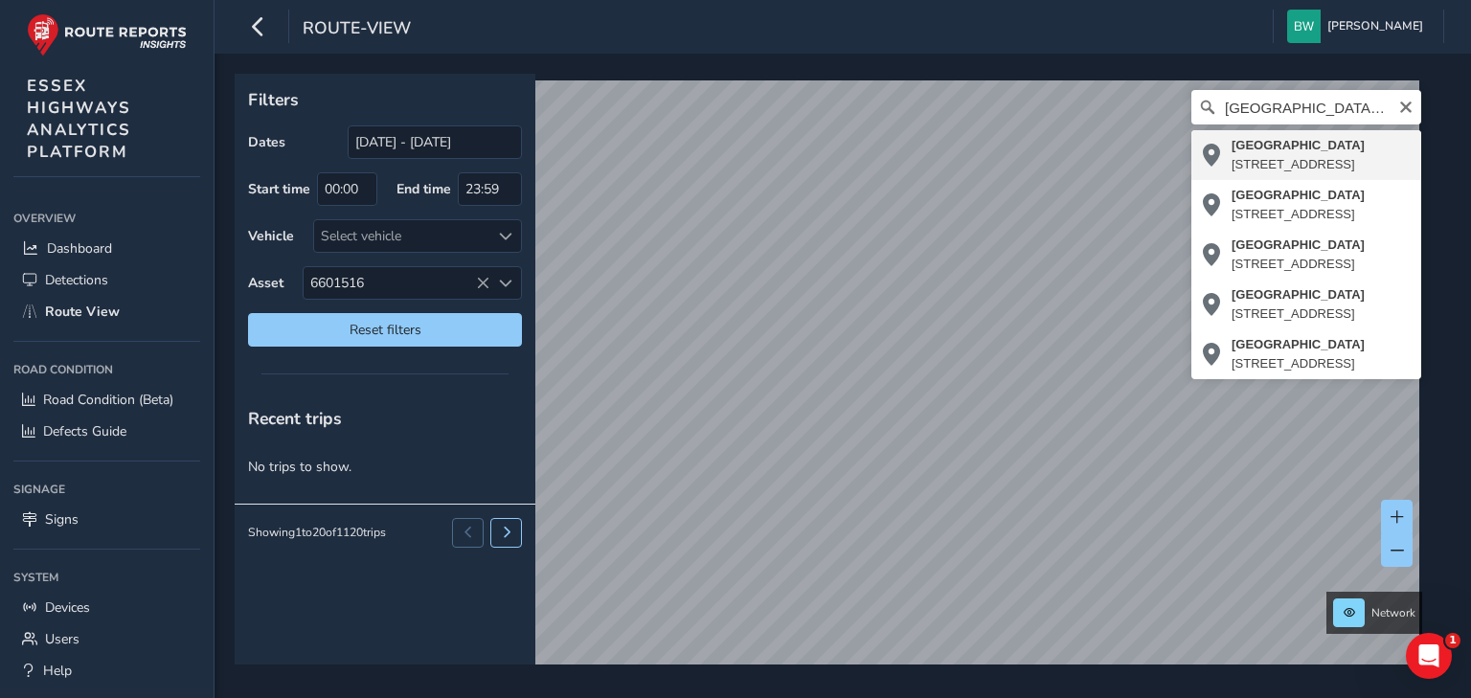
type input "[STREET_ADDRESS]"
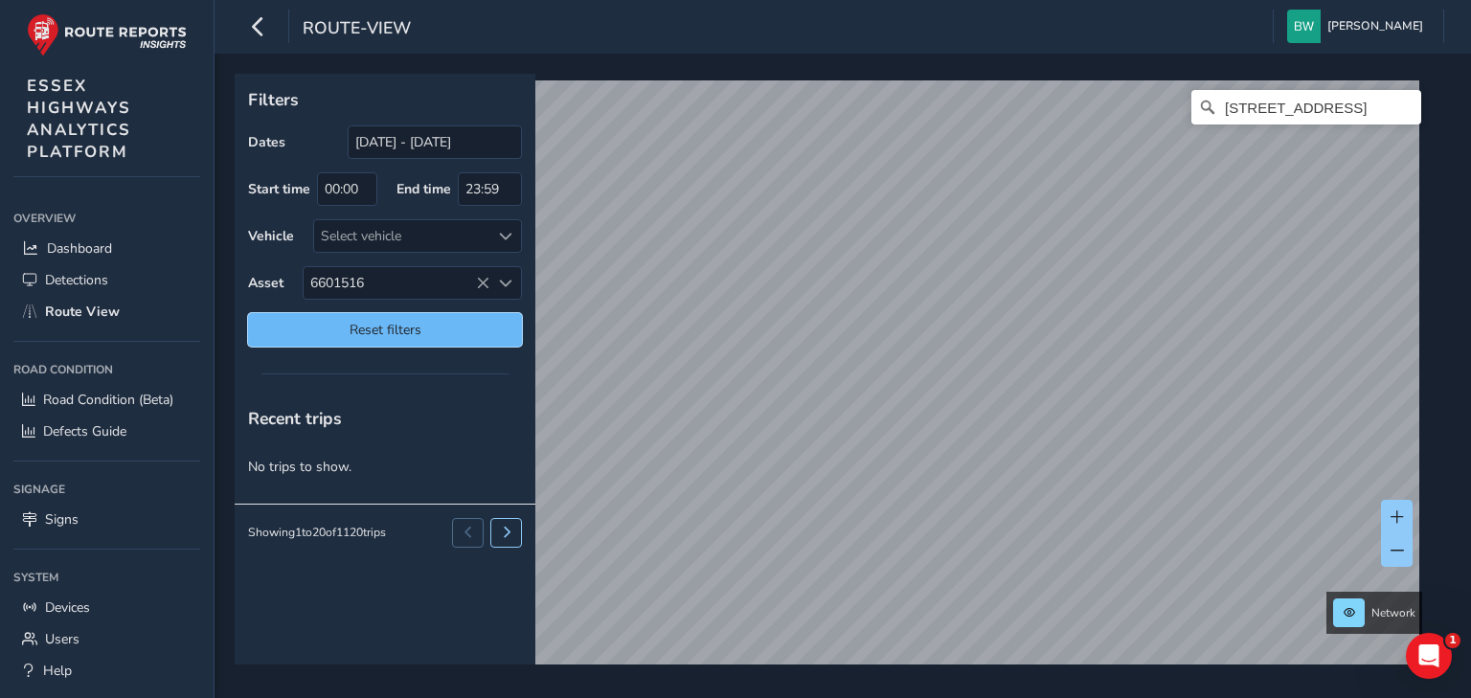
click at [370, 330] on span "Reset filters" at bounding box center [384, 330] width 245 height 18
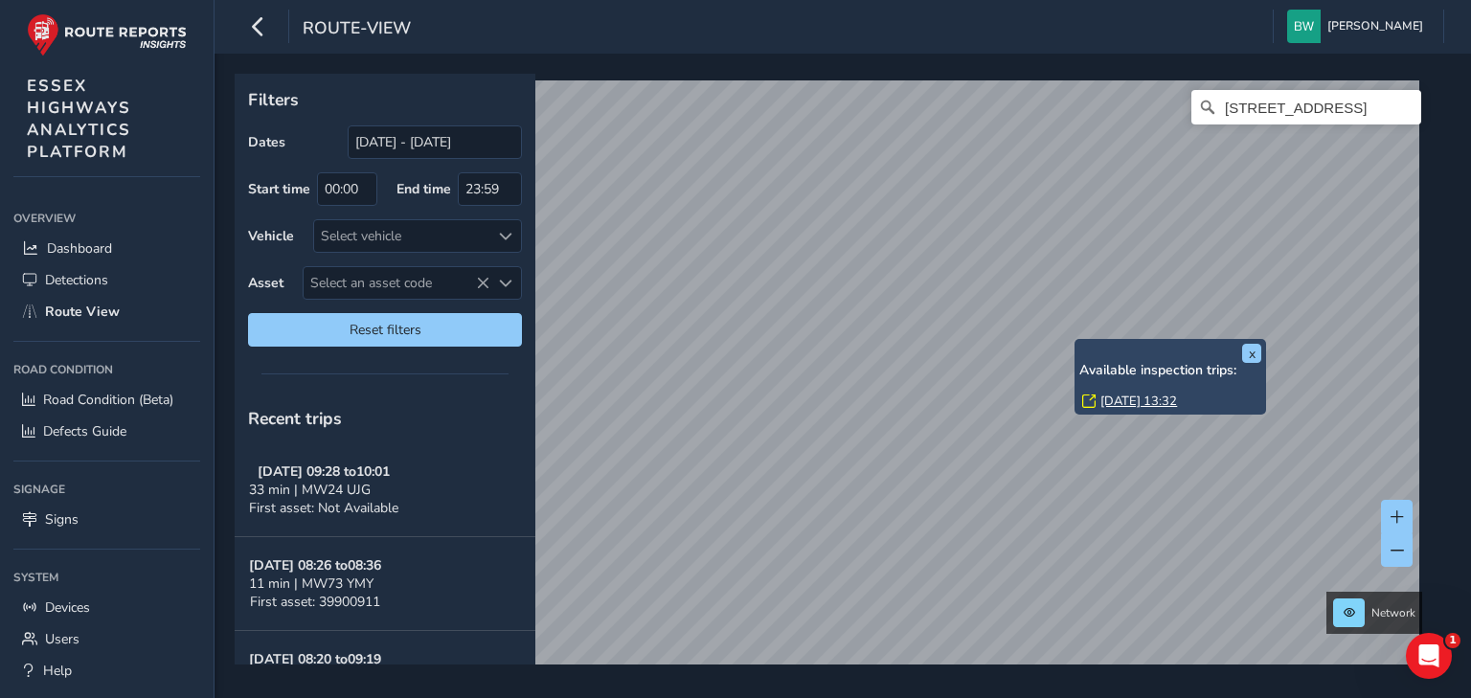
click at [1123, 403] on link "[DATE] 13:32" at bounding box center [1139, 401] width 77 height 17
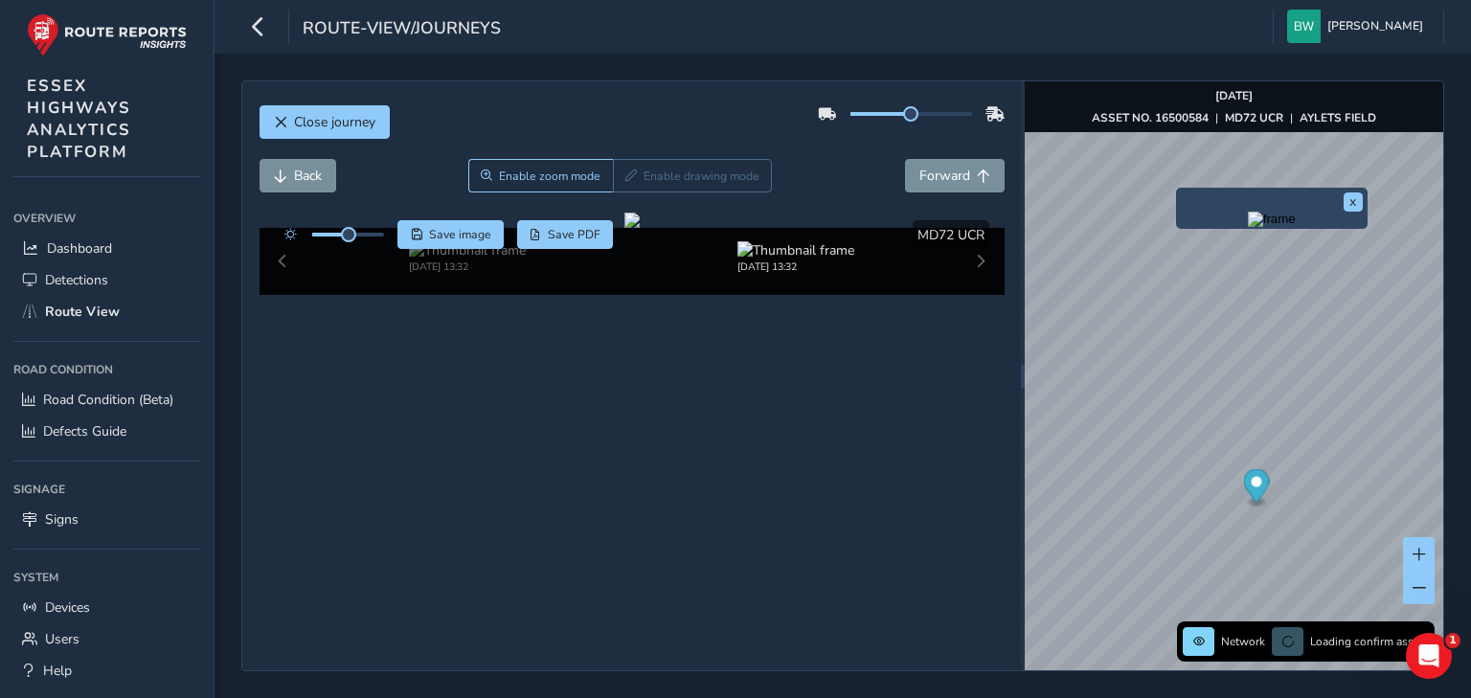
click at [1248, 227] on img "Preview frame" at bounding box center [1272, 219] width 48 height 15
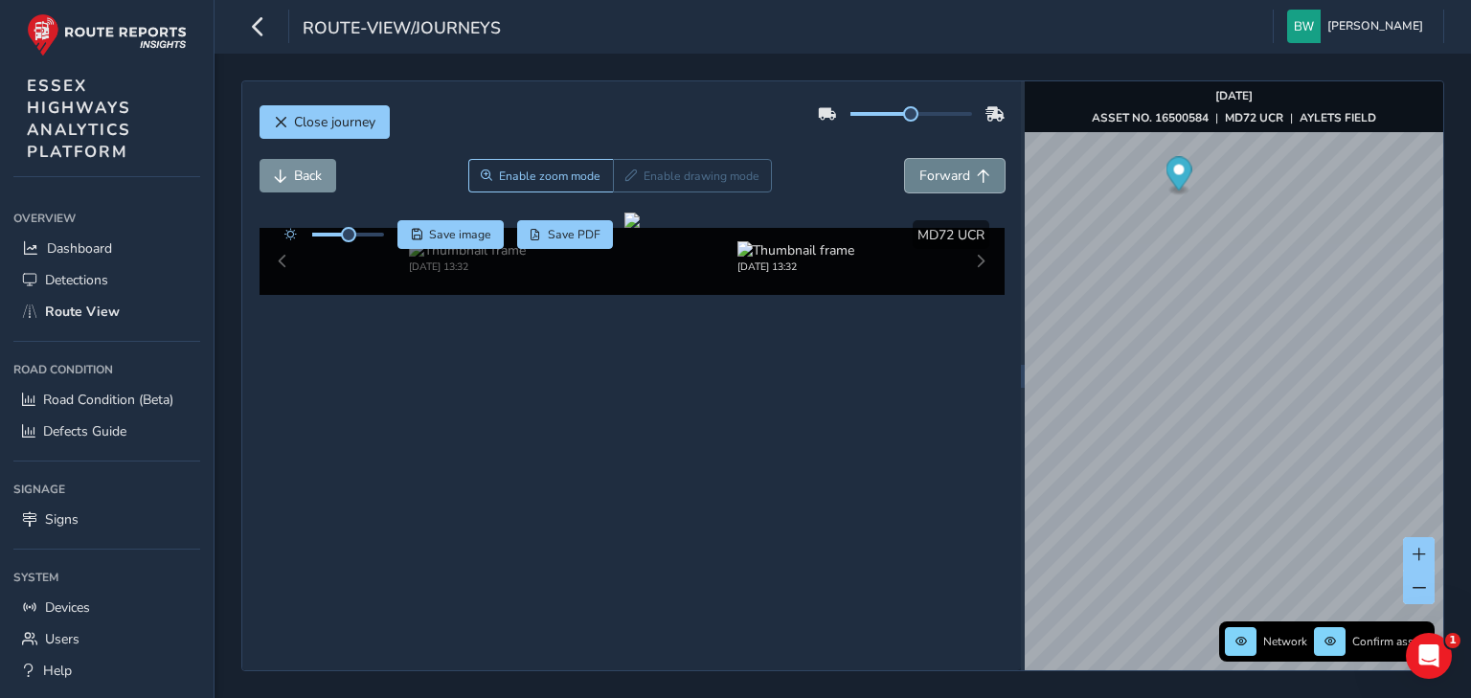
click at [946, 171] on span "Forward" at bounding box center [945, 176] width 51 height 18
